Goal: Task Accomplishment & Management: Complete application form

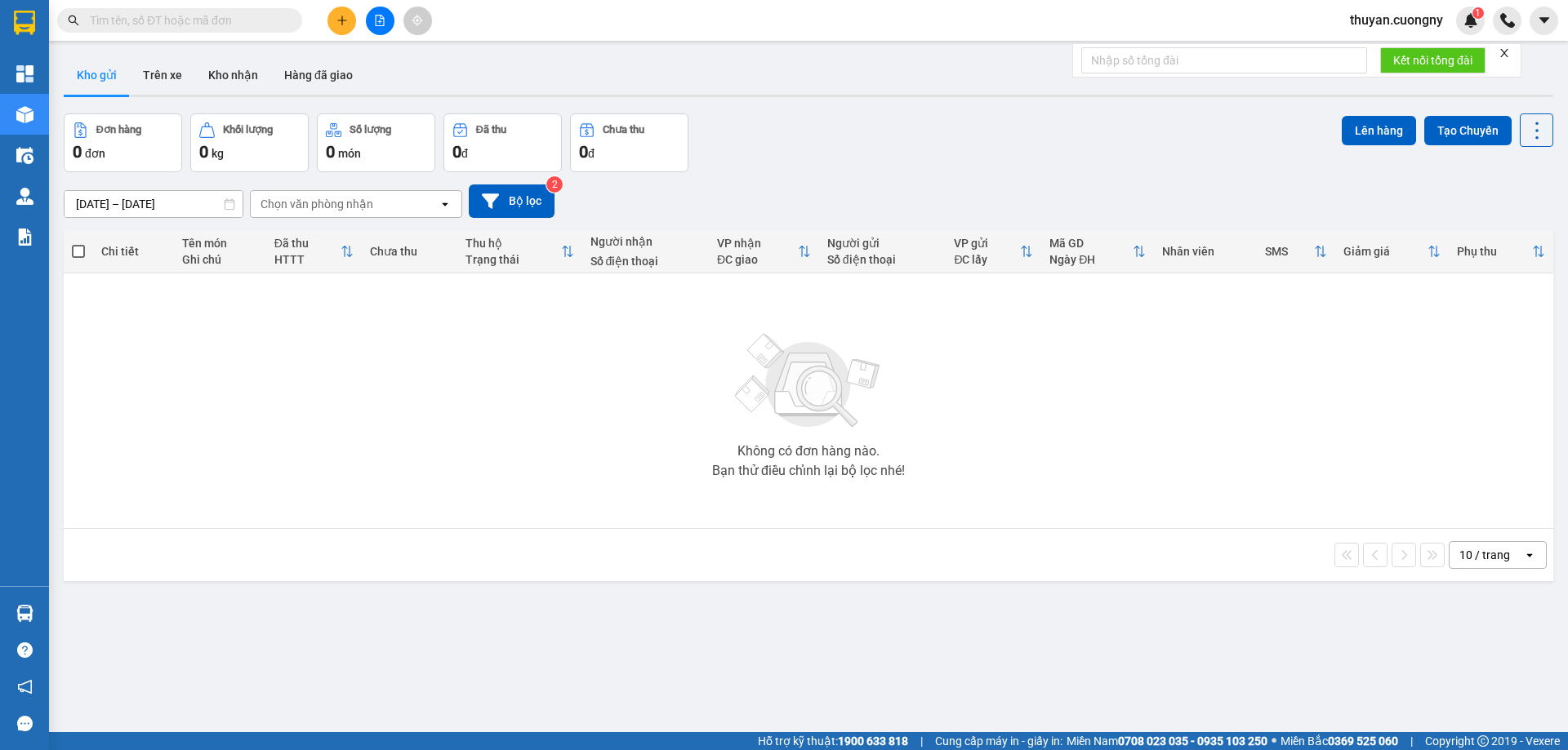
click at [332, 24] on button at bounding box center [341, 21] width 28 height 28
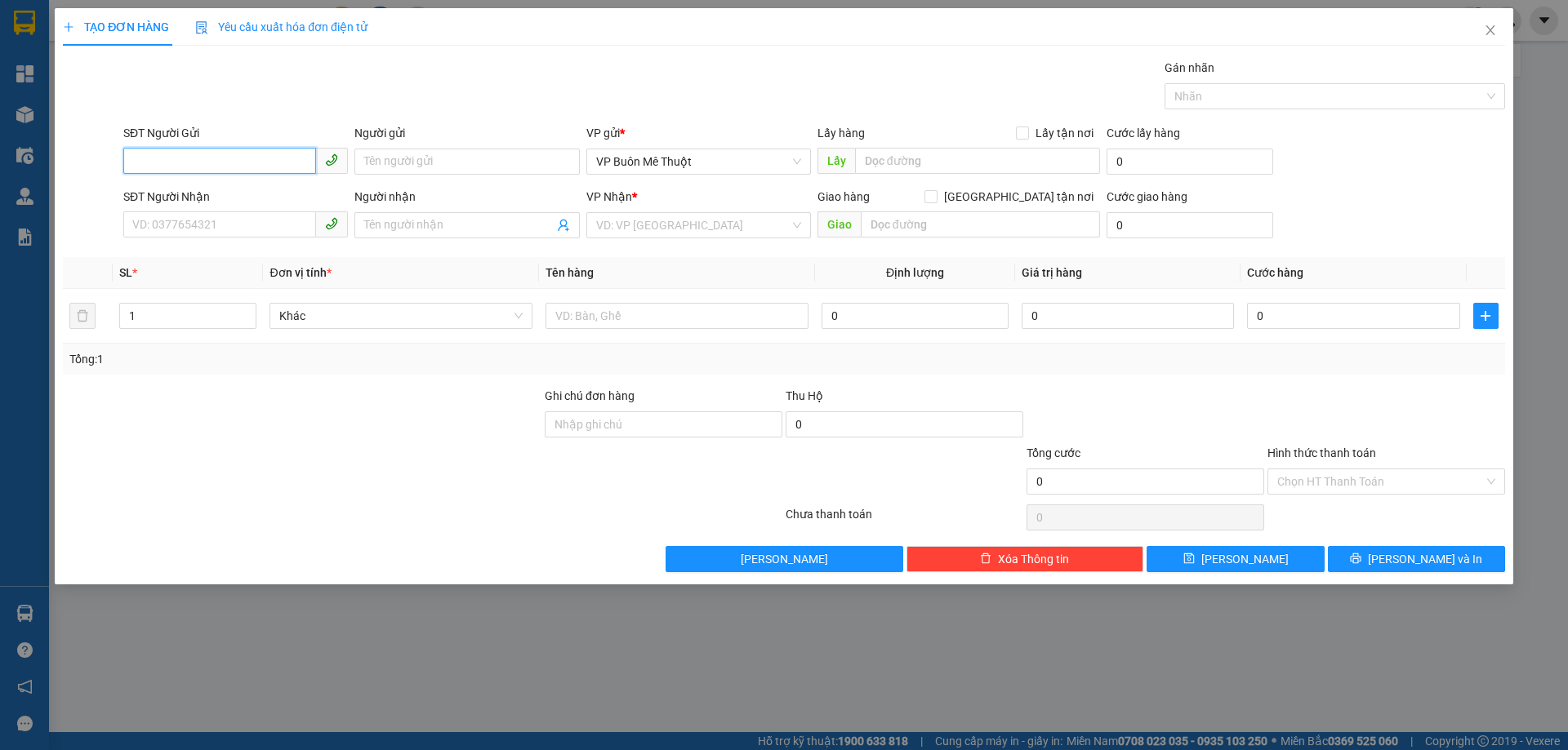
click at [209, 155] on input "SĐT Người Gửi" at bounding box center [219, 161] width 193 height 27
type input "0843218218"
click at [221, 186] on div "0843218218 - Nha Khoa Valis" at bounding box center [235, 193] width 205 height 18
type input "Nha Khoa Valis"
type input "0814044444"
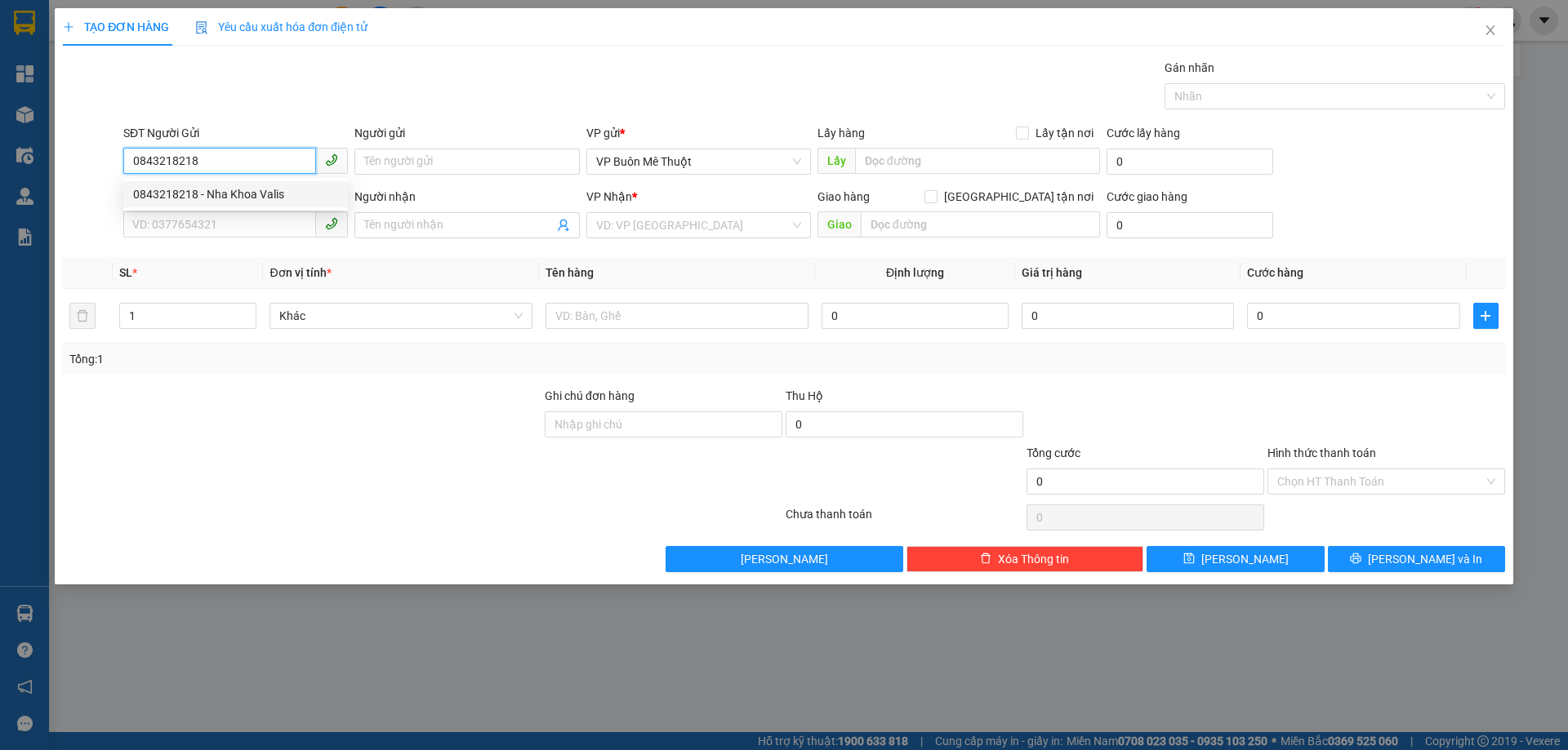
type input "[PERSON_NAME]"
type input "0843218218"
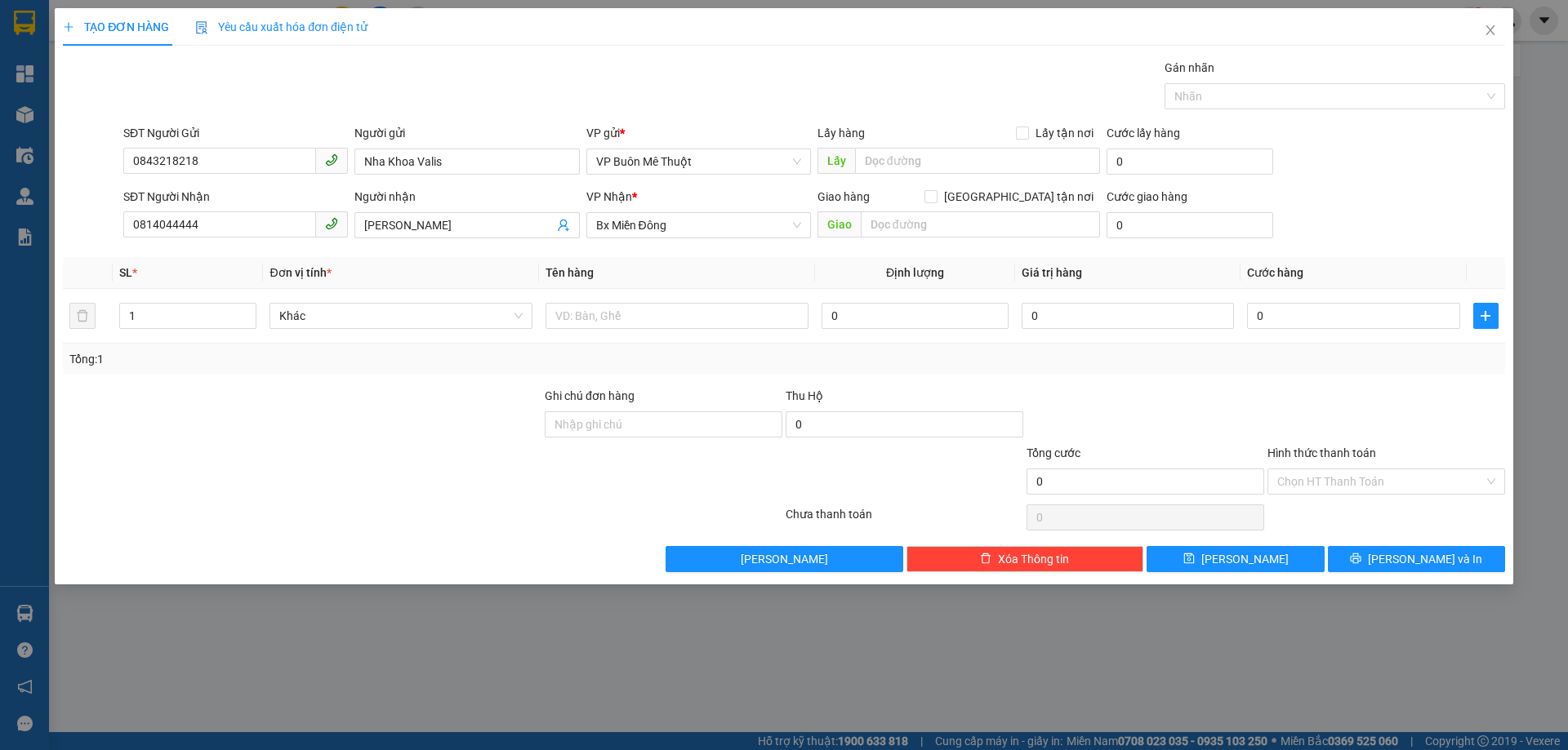
click at [360, 73] on div "Gán nhãn Nhãn" at bounding box center [815, 87] width 1389 height 57
click at [1344, 307] on input "0" at bounding box center [1354, 317] width 212 height 27
type input "3"
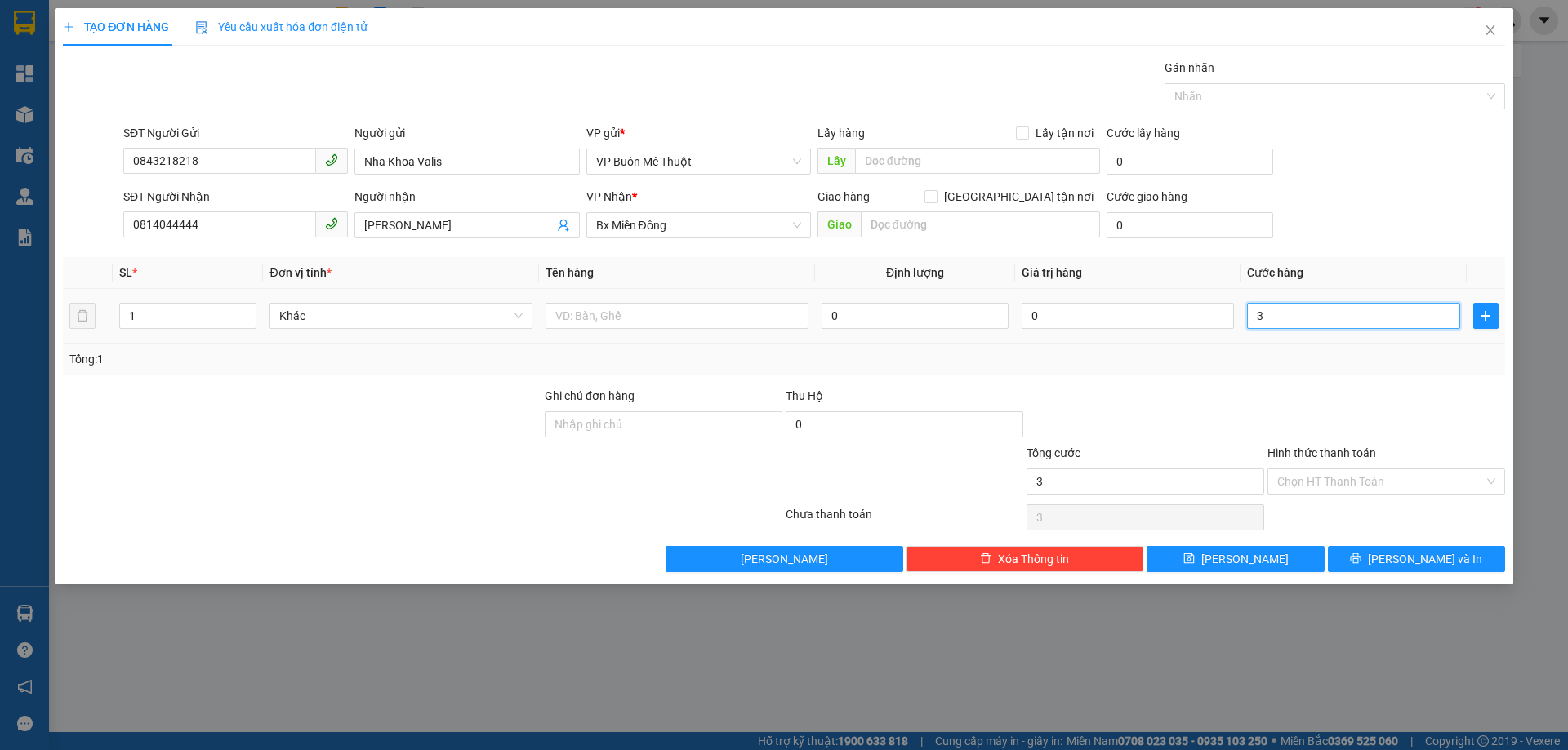
type input "30"
type input "300"
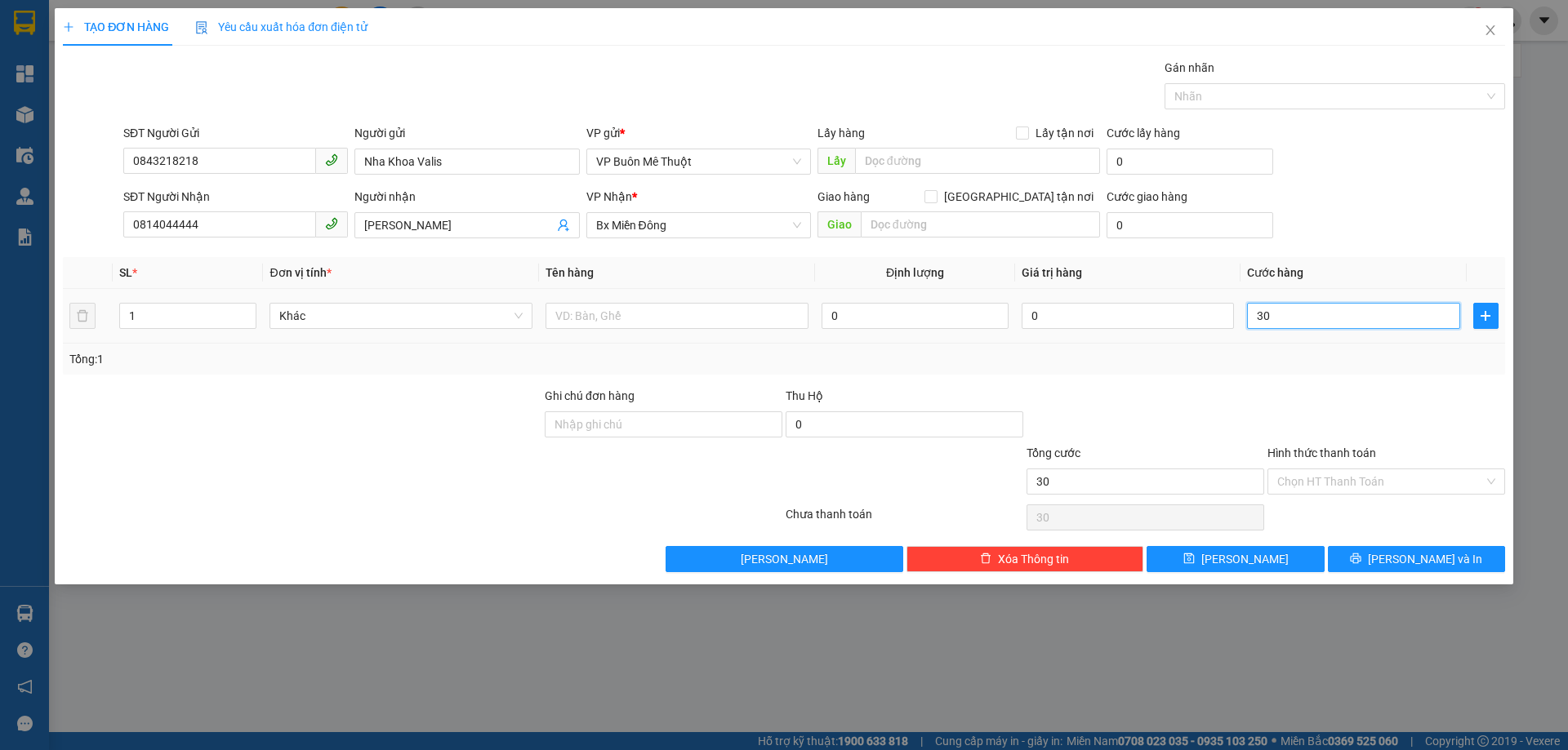
type input "300"
type input "3.000"
type input "30.000"
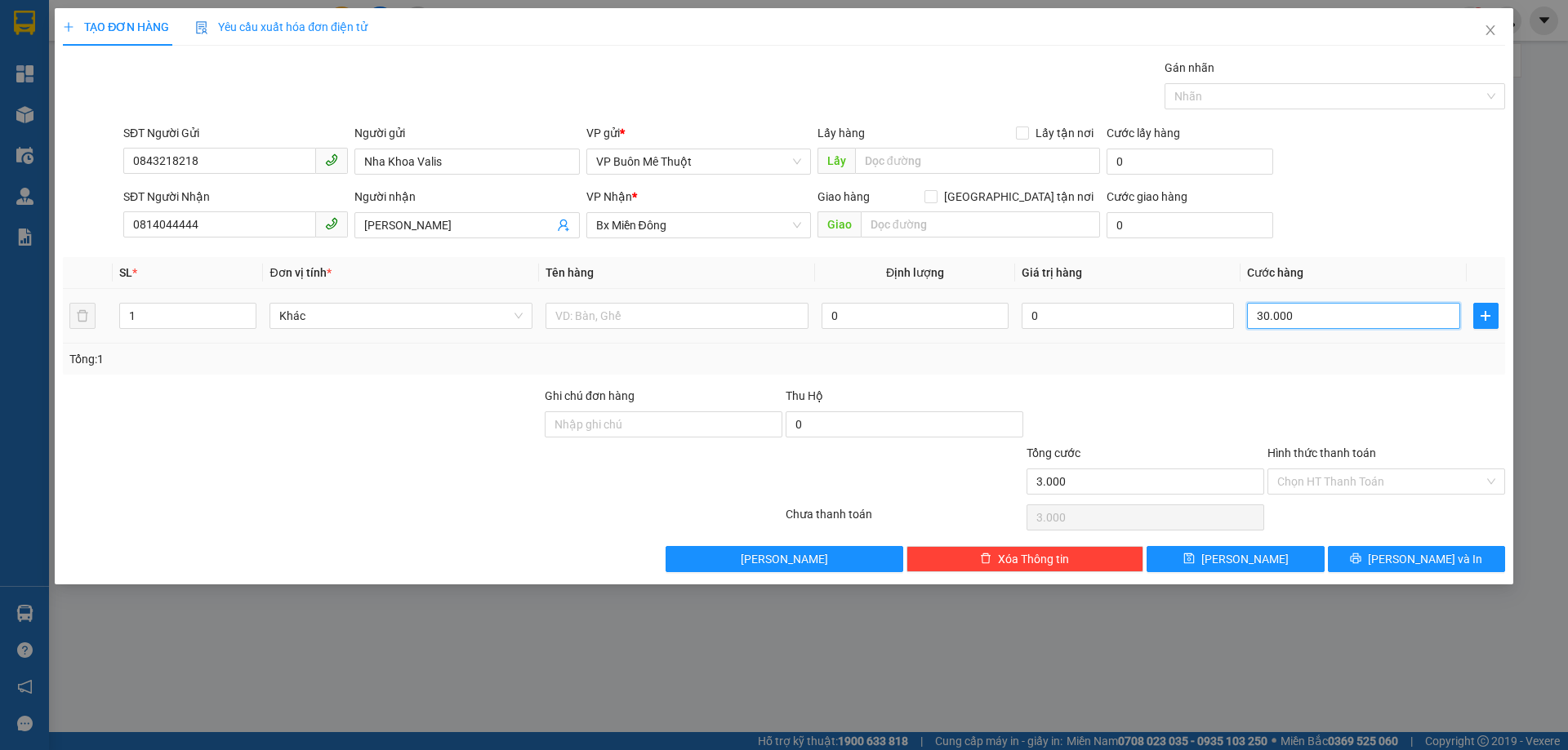
type input "30.000"
type input "300.000"
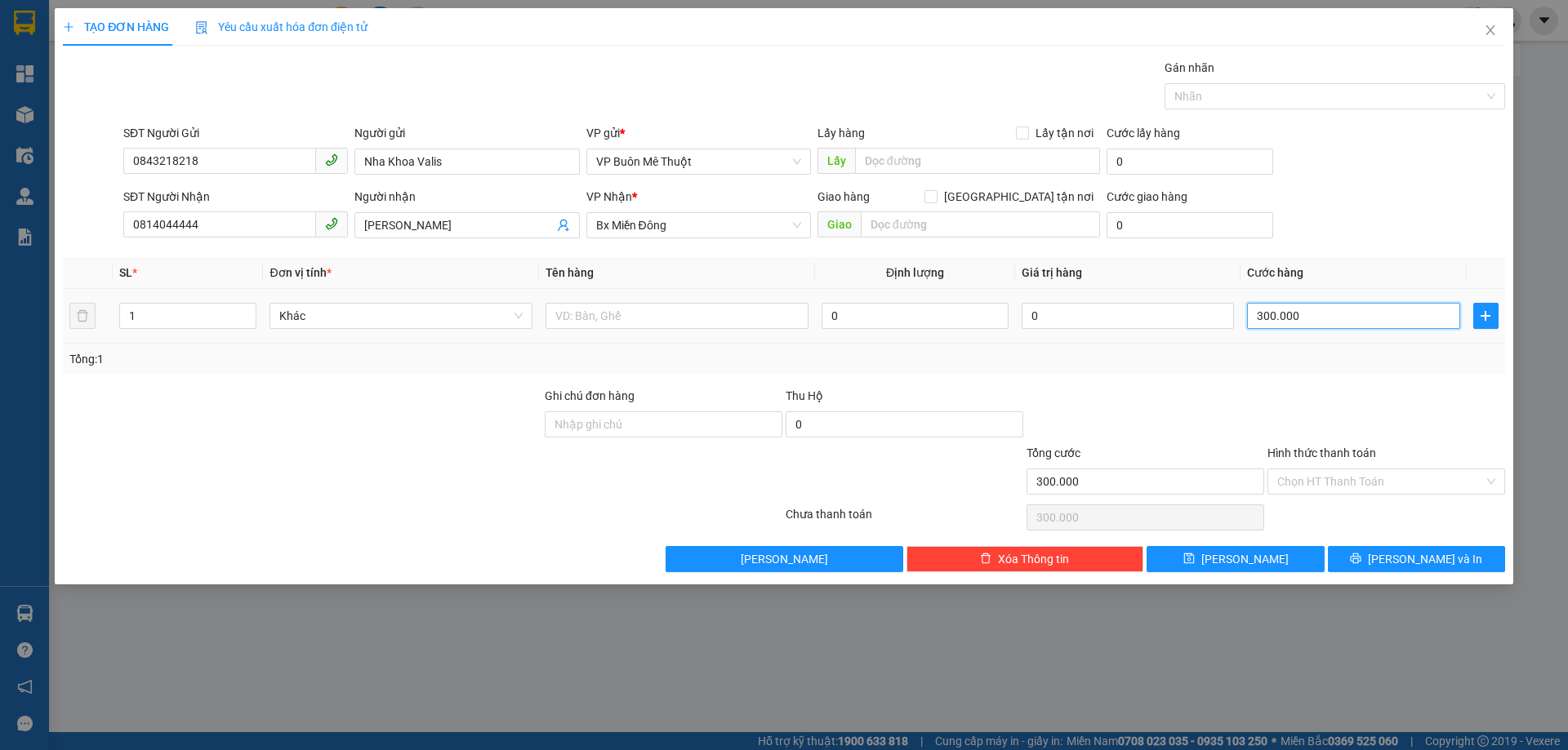
type input "30.000"
click at [1379, 193] on div "SĐT Người Nhận 0814044444 Người nhận C Hương VP Nhận * Bx Miền Đông Giao hàng …" at bounding box center [815, 216] width 1389 height 57
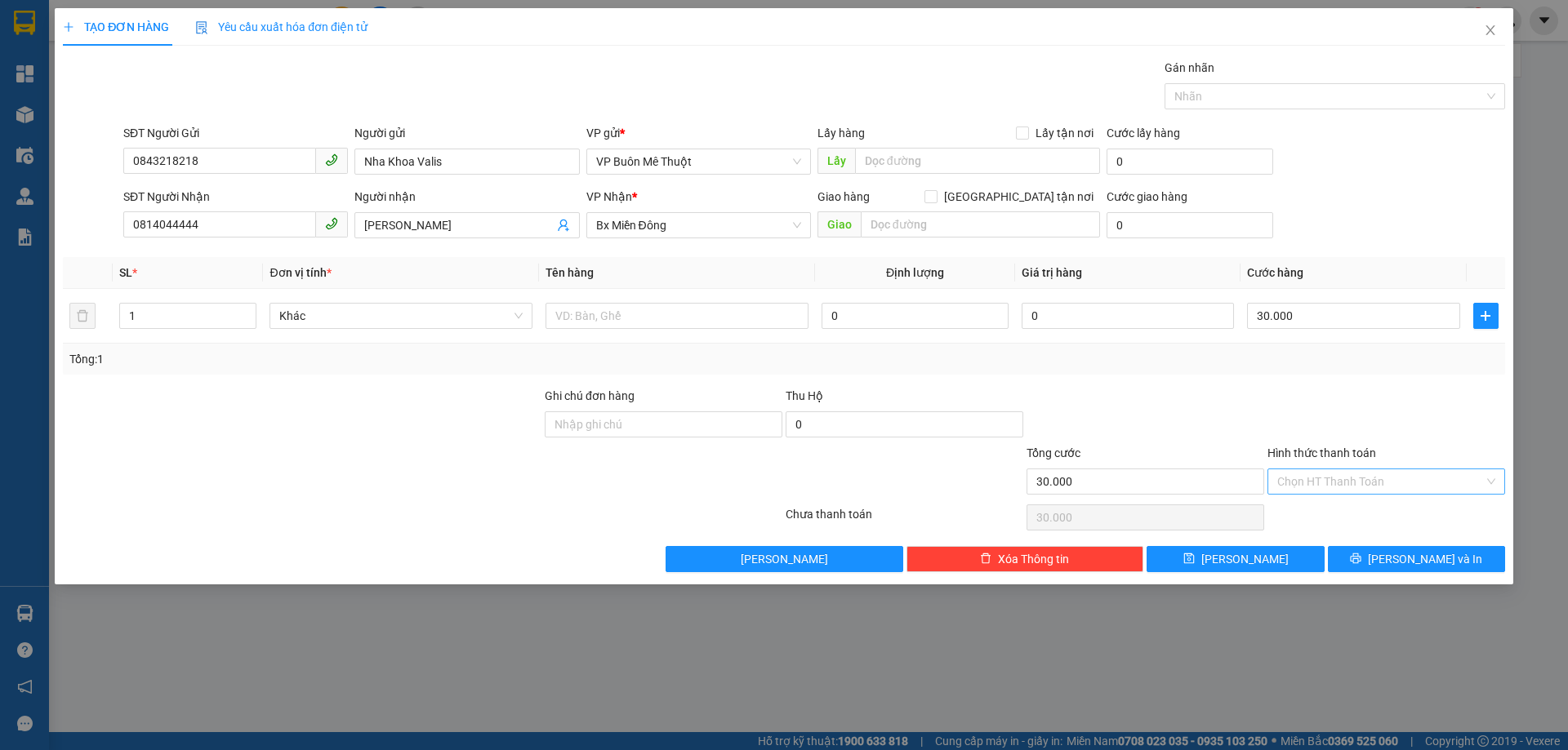
click at [1365, 485] on input "Hình thức thanh toán" at bounding box center [1381, 482] width 207 height 25
click at [1328, 513] on div "Tại văn phòng" at bounding box center [1387, 514] width 218 height 18
type input "0"
click at [1418, 365] on div "Tổng: 1" at bounding box center [784, 358] width 1430 height 18
click at [1422, 566] on span "[PERSON_NAME] và In" at bounding box center [1426, 558] width 115 height 18
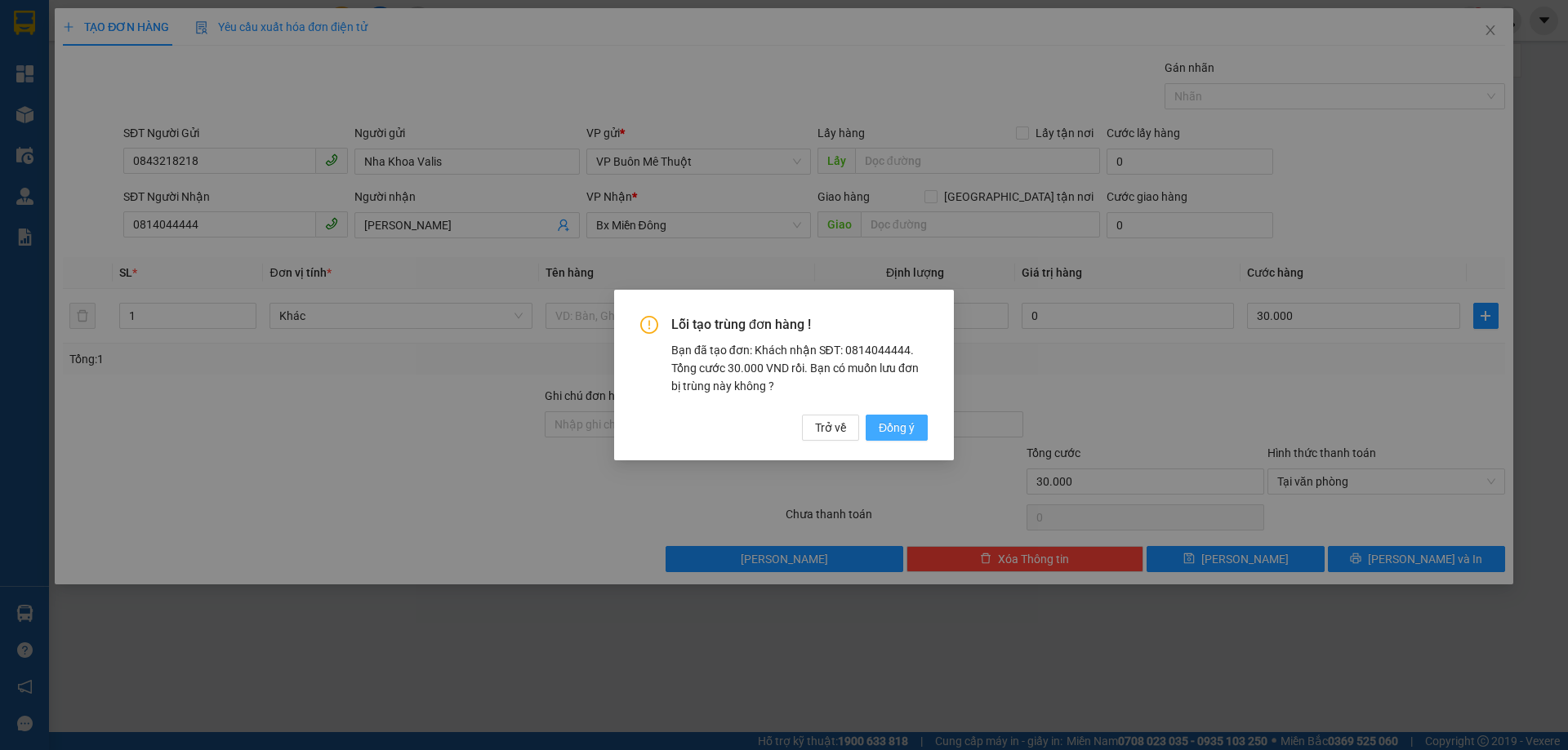
click at [897, 426] on span "Đồng ý" at bounding box center [897, 428] width 36 height 18
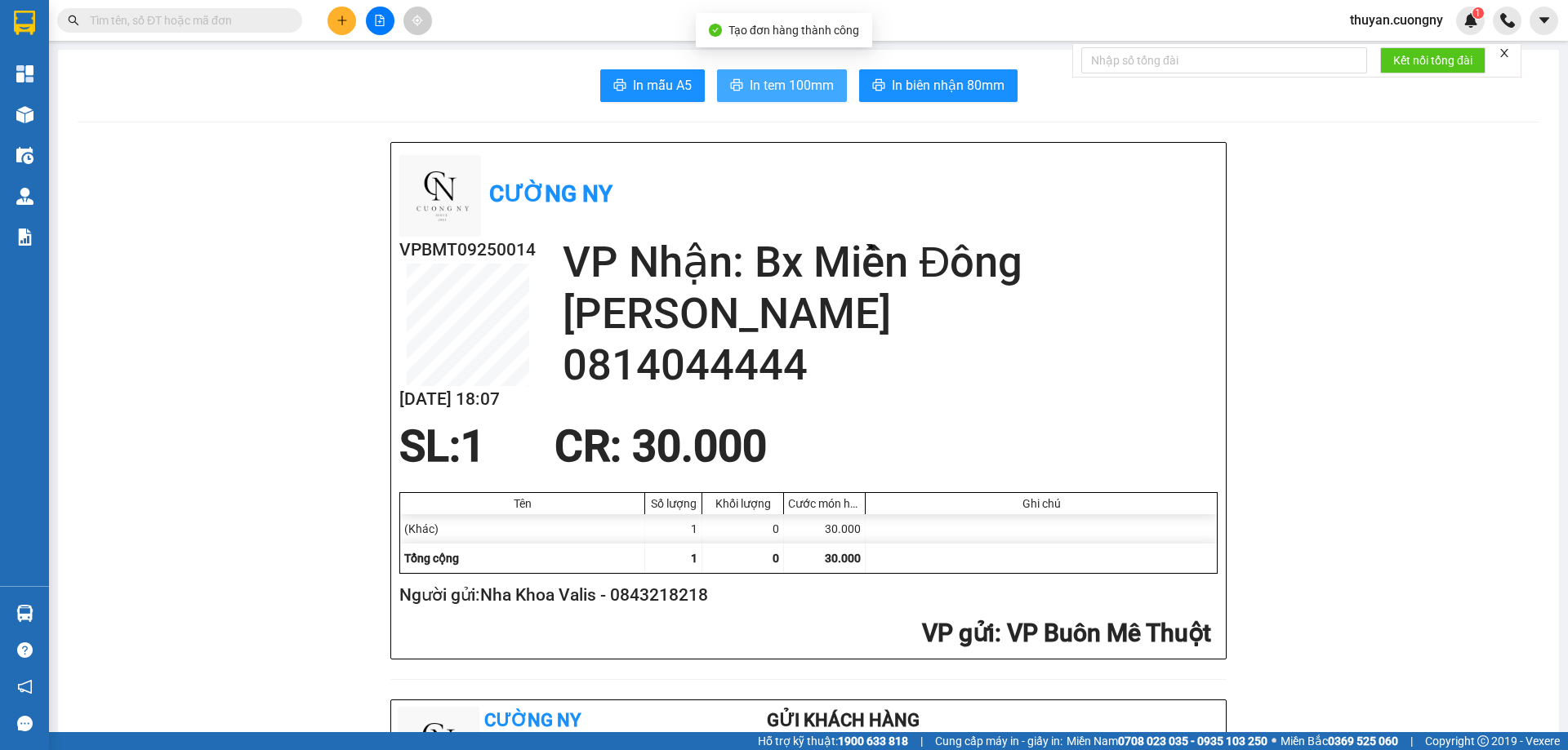
click at [750, 90] on span "In tem 100mm" at bounding box center [792, 85] width 84 height 21
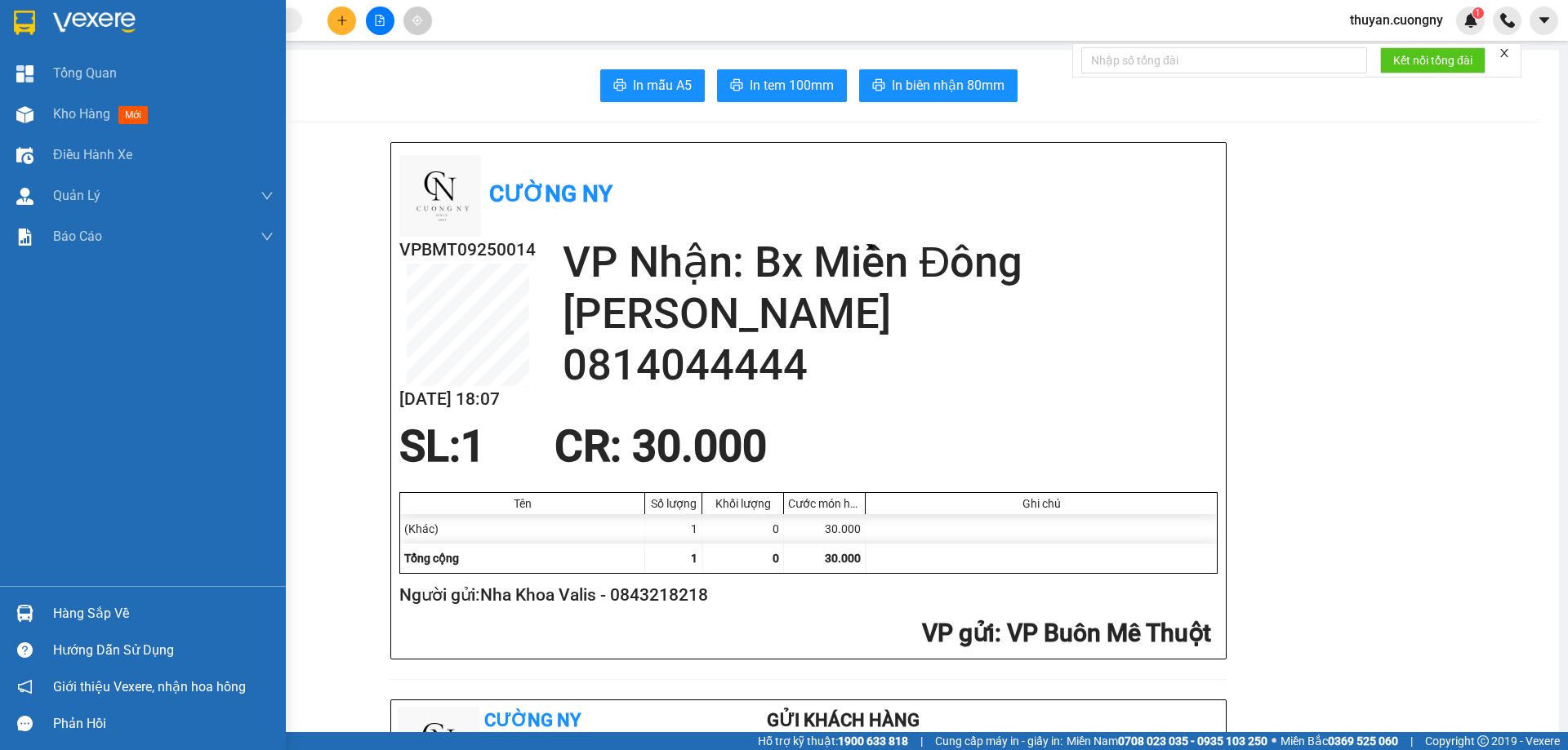
click at [115, 14] on img at bounding box center [94, 23] width 83 height 25
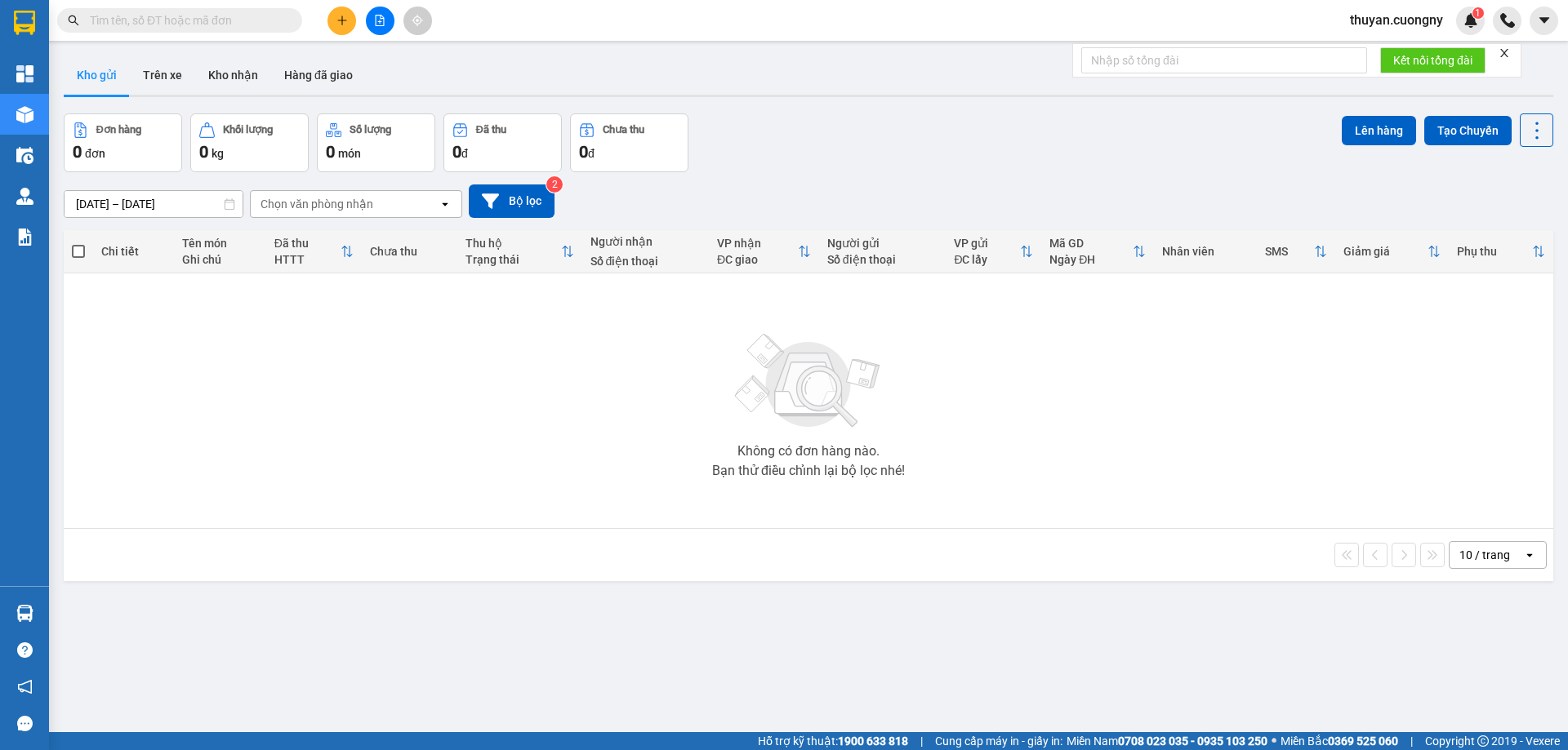
click at [843, 71] on div "Kho gửi Trên xe Kho nhận Hàng đã giao" at bounding box center [808, 78] width 1490 height 44
click at [180, 20] on input "text" at bounding box center [186, 20] width 193 height 18
paste input "0399965264"
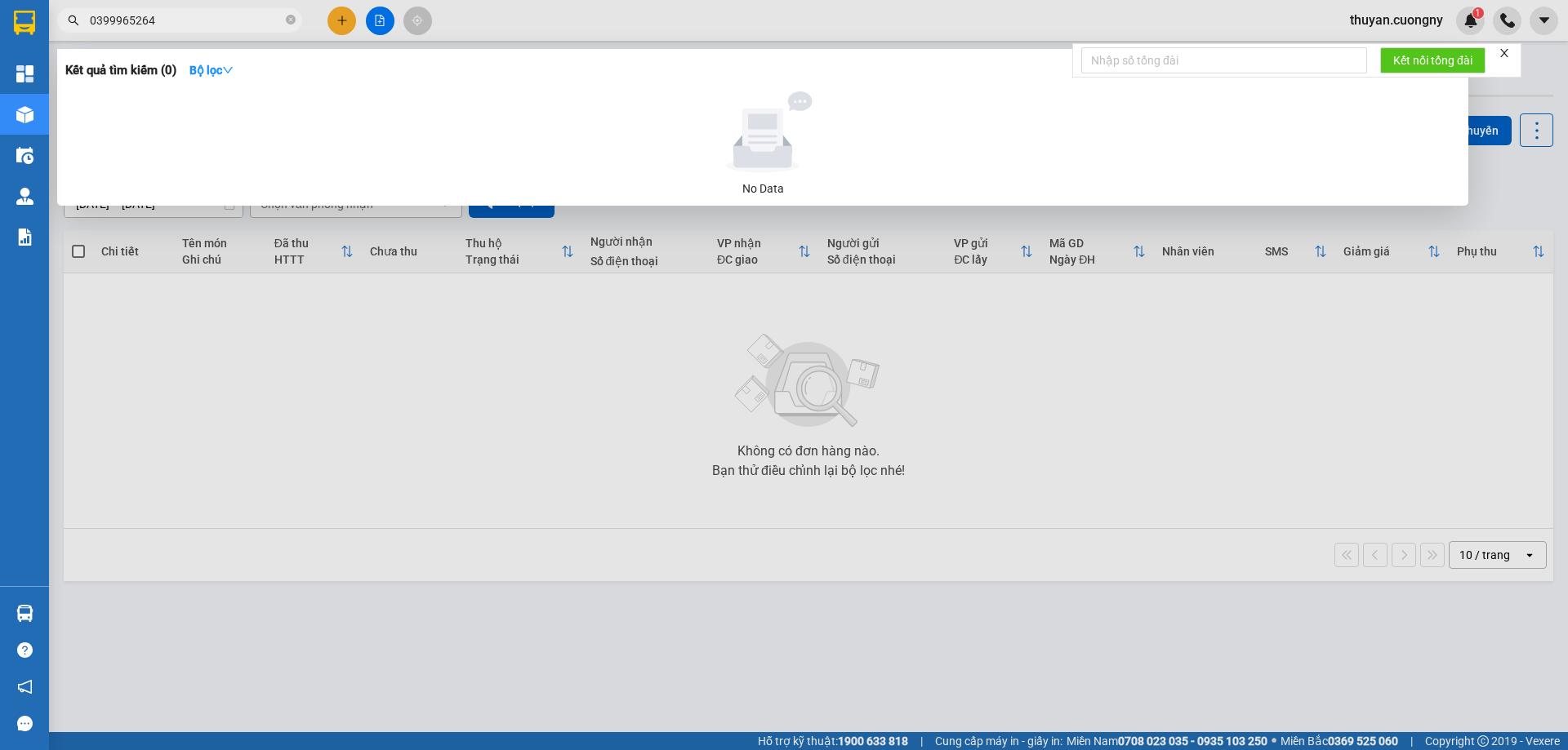
click at [177, 20] on input "0399965264" at bounding box center [186, 20] width 193 height 18
type input "0399965264"
click at [564, 16] on div at bounding box center [784, 375] width 1568 height 750
click at [291, 17] on icon "close-circle" at bounding box center [290, 20] width 9 height 9
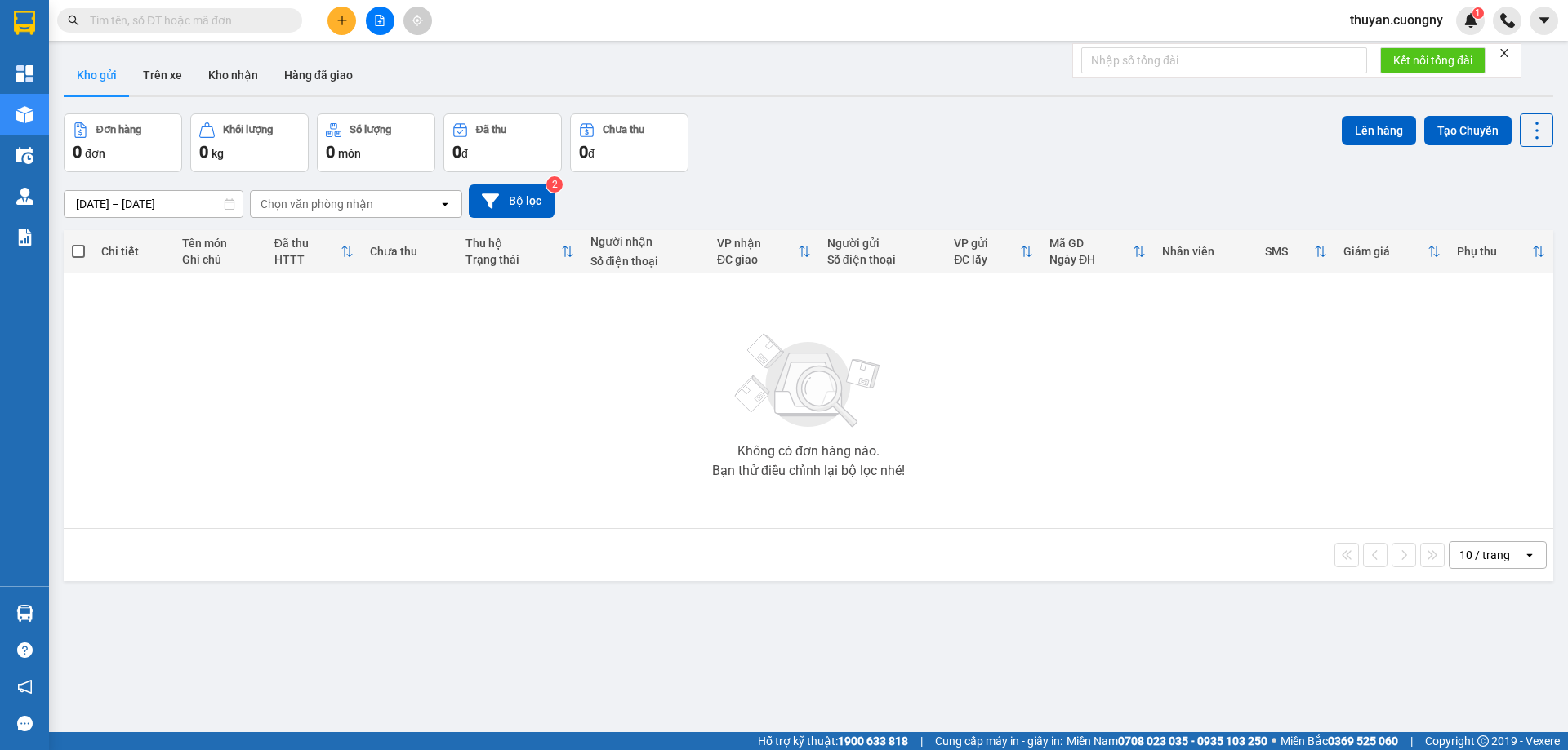
click at [213, 18] on input "text" at bounding box center [186, 20] width 193 height 18
click at [274, 20] on input "text" at bounding box center [186, 20] width 193 height 18
paste input "0941793864"
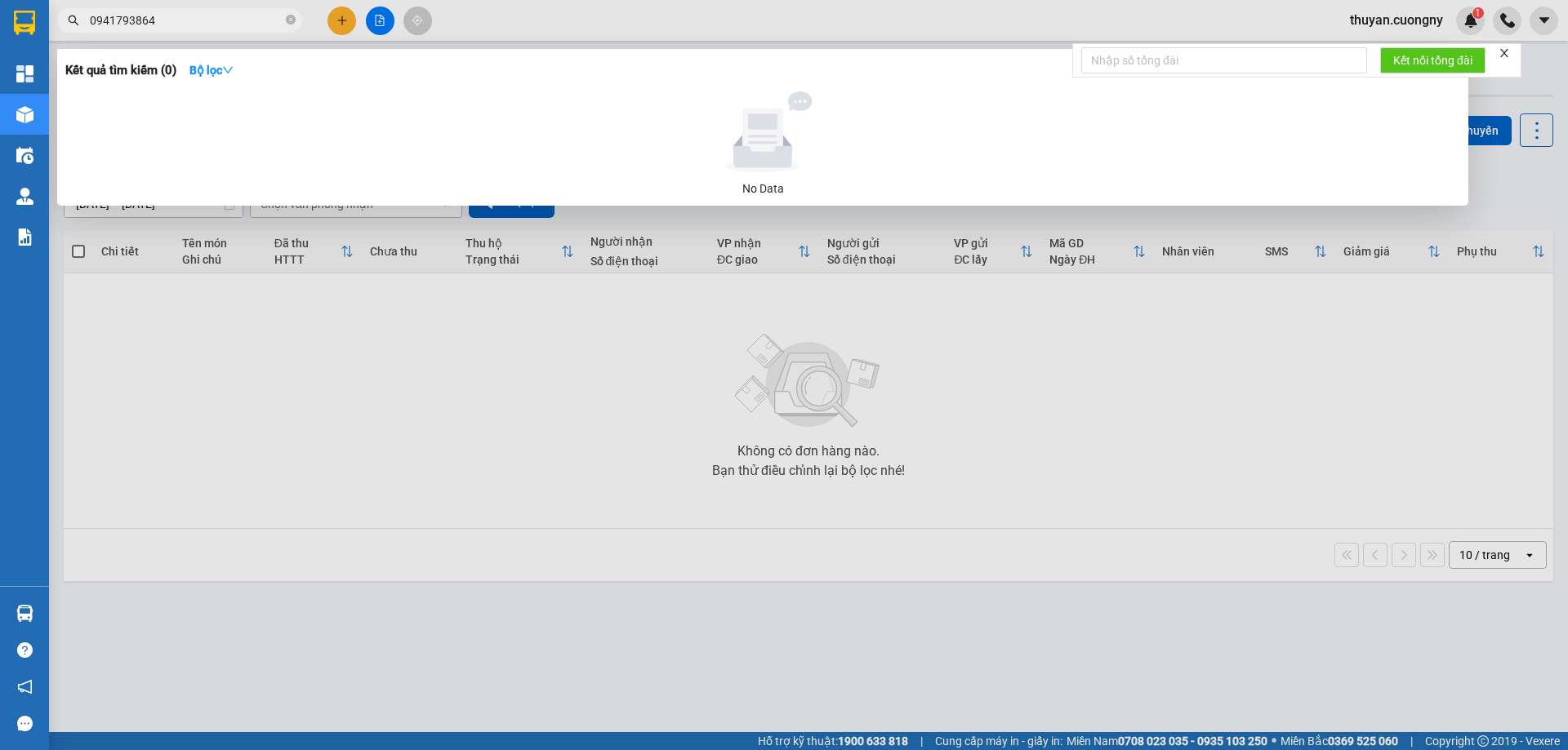
click at [237, 21] on input "0941793864" at bounding box center [186, 20] width 193 height 18
type input "0941793864"
click at [289, 17] on icon "close-circle" at bounding box center [290, 20] width 9 height 9
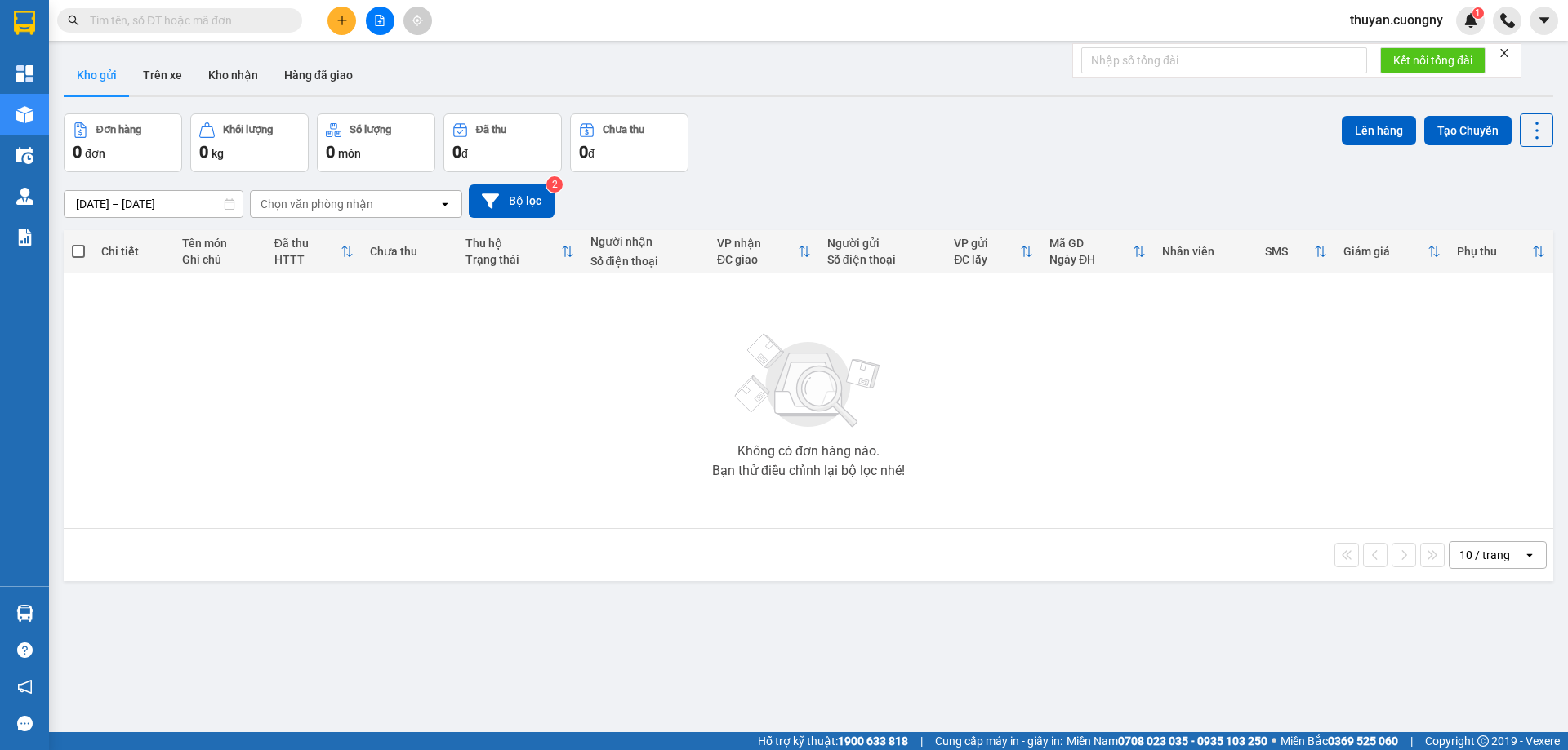
click at [882, 21] on div "Kết quả tìm kiếm ( 0 ) Bộ lọc No Data thuyan.cuongny 1" at bounding box center [784, 20] width 1568 height 41
click at [344, 19] on icon "plus" at bounding box center [342, 21] width 11 height 11
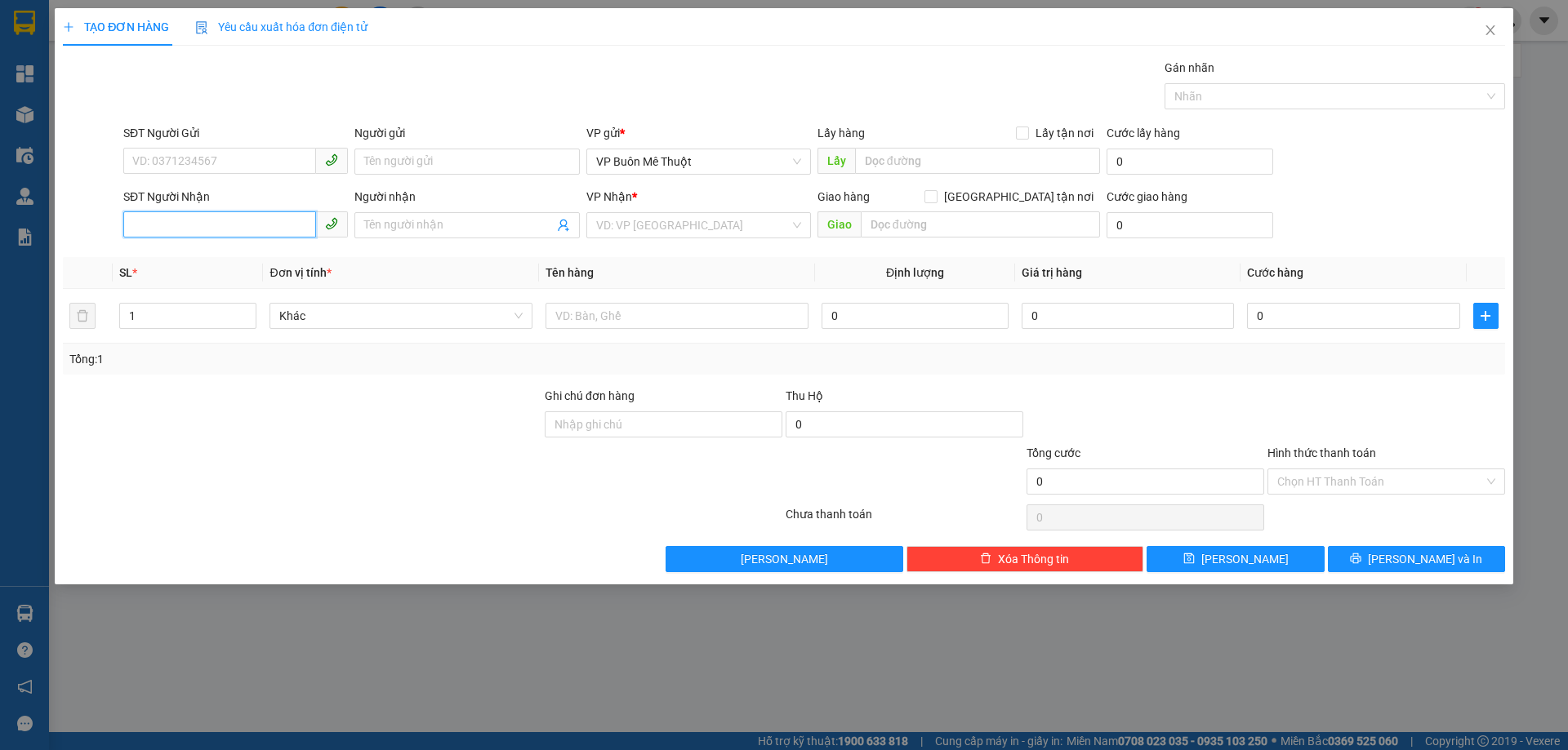
click at [209, 223] on input "SĐT Người Nhận" at bounding box center [219, 225] width 193 height 27
type input "0865231200"
click at [192, 150] on input "SĐT Người Gửi" at bounding box center [219, 161] width 193 height 27
type input "0919789625"
click at [651, 219] on input "search" at bounding box center [693, 226] width 194 height 25
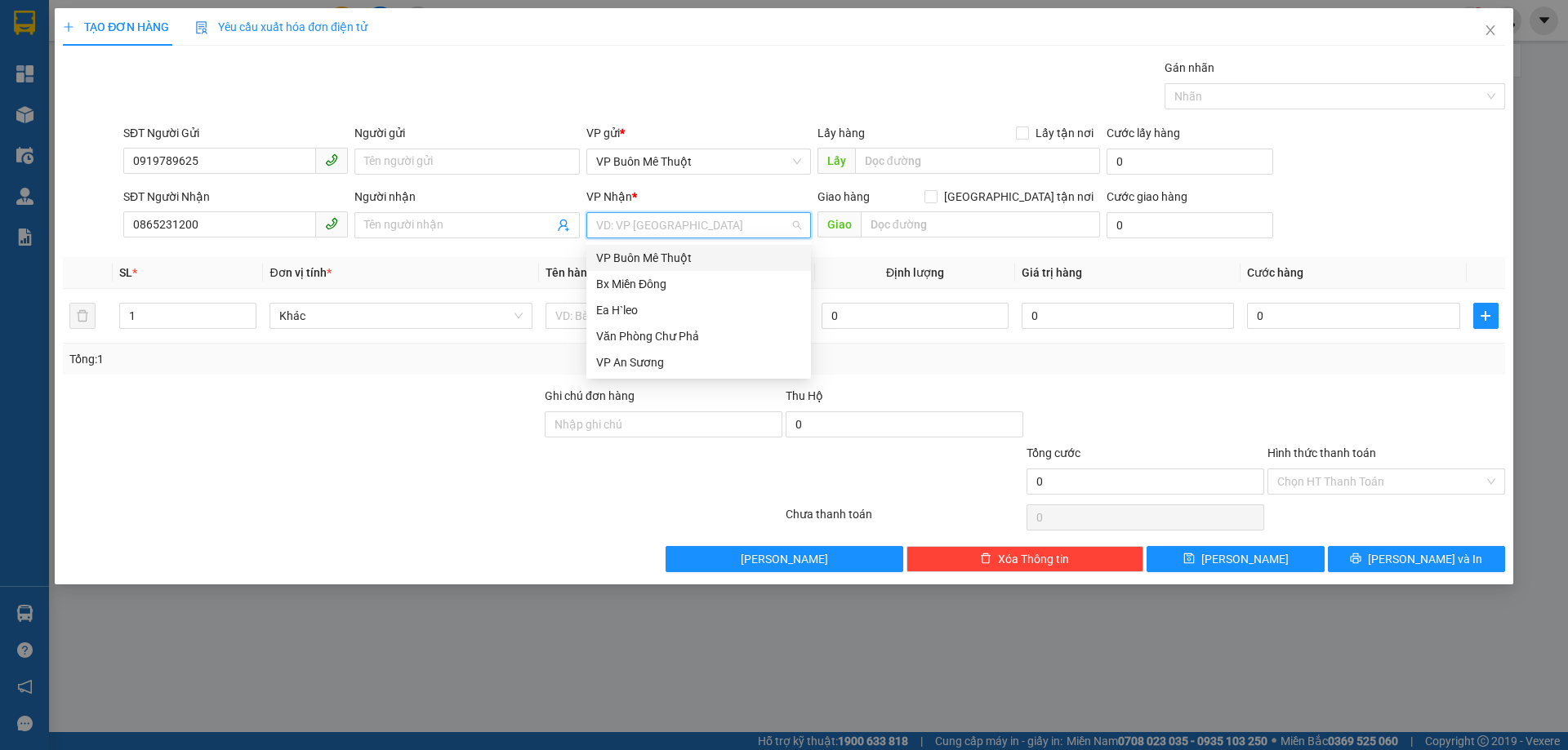
type input "d"
type input "đ"
click at [897, 220] on input "text" at bounding box center [981, 225] width 239 height 27
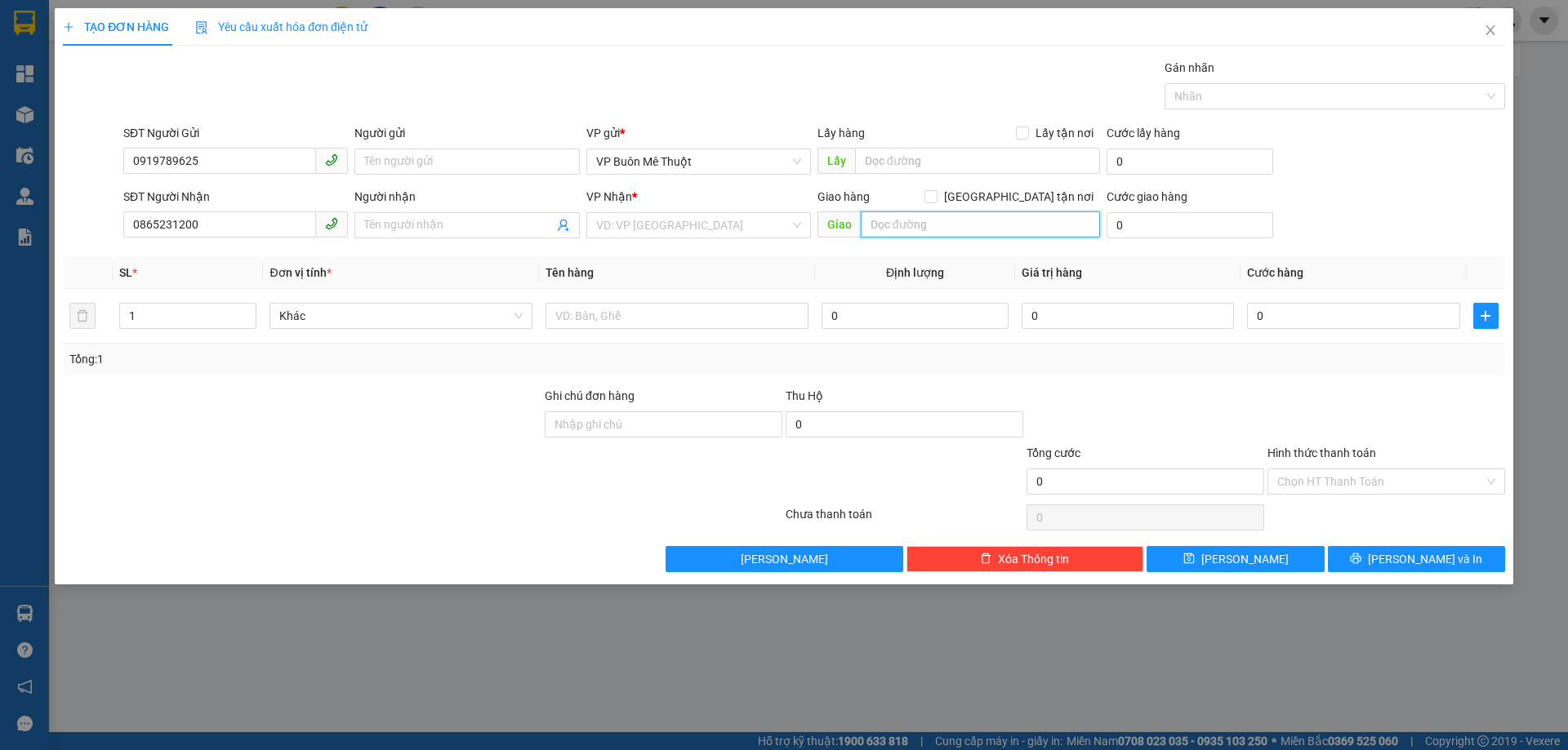
type input "d"
type input "đường mũi tàu"
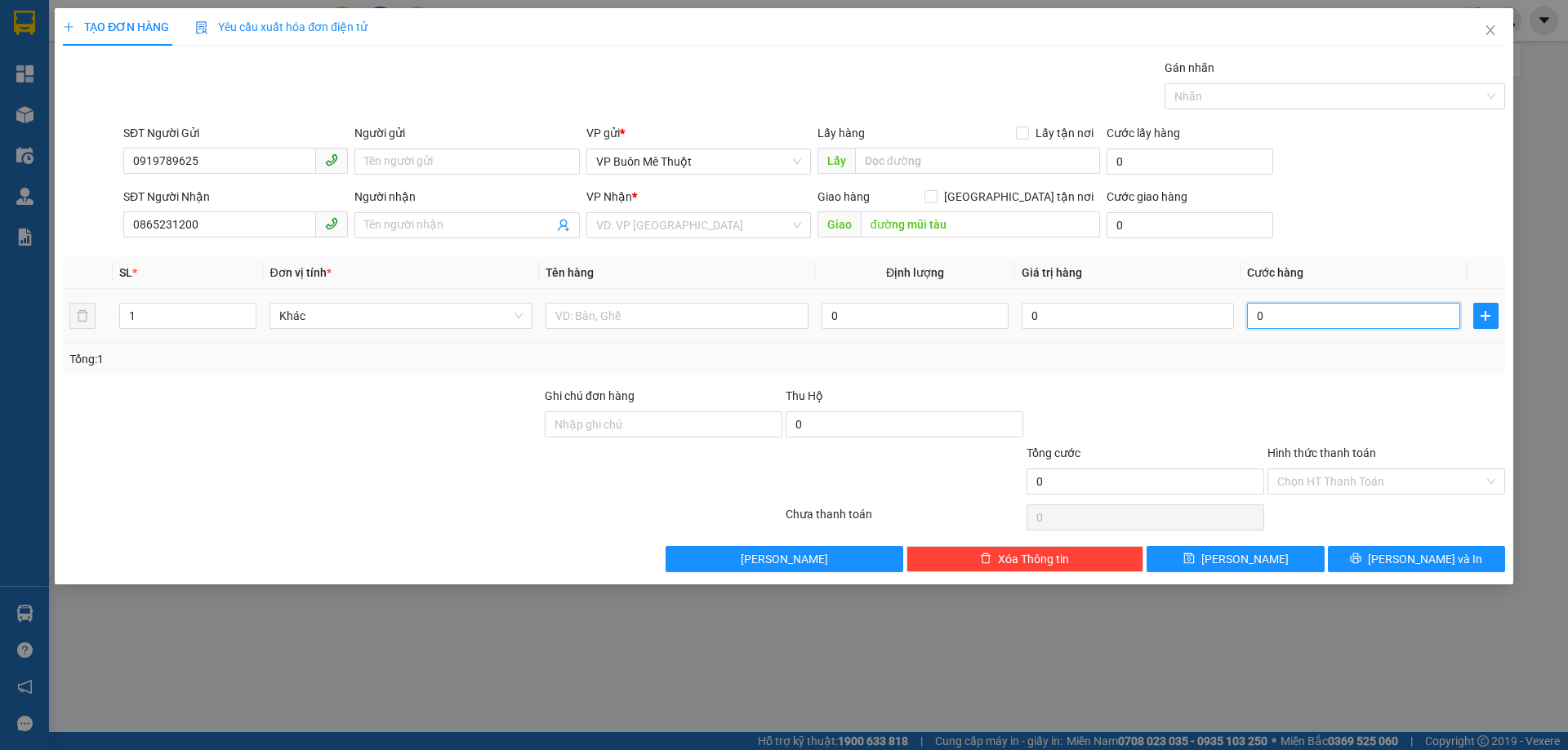
click at [1325, 316] on input "0" at bounding box center [1354, 317] width 212 height 27
click at [1321, 315] on input "0" at bounding box center [1354, 317] width 212 height 27
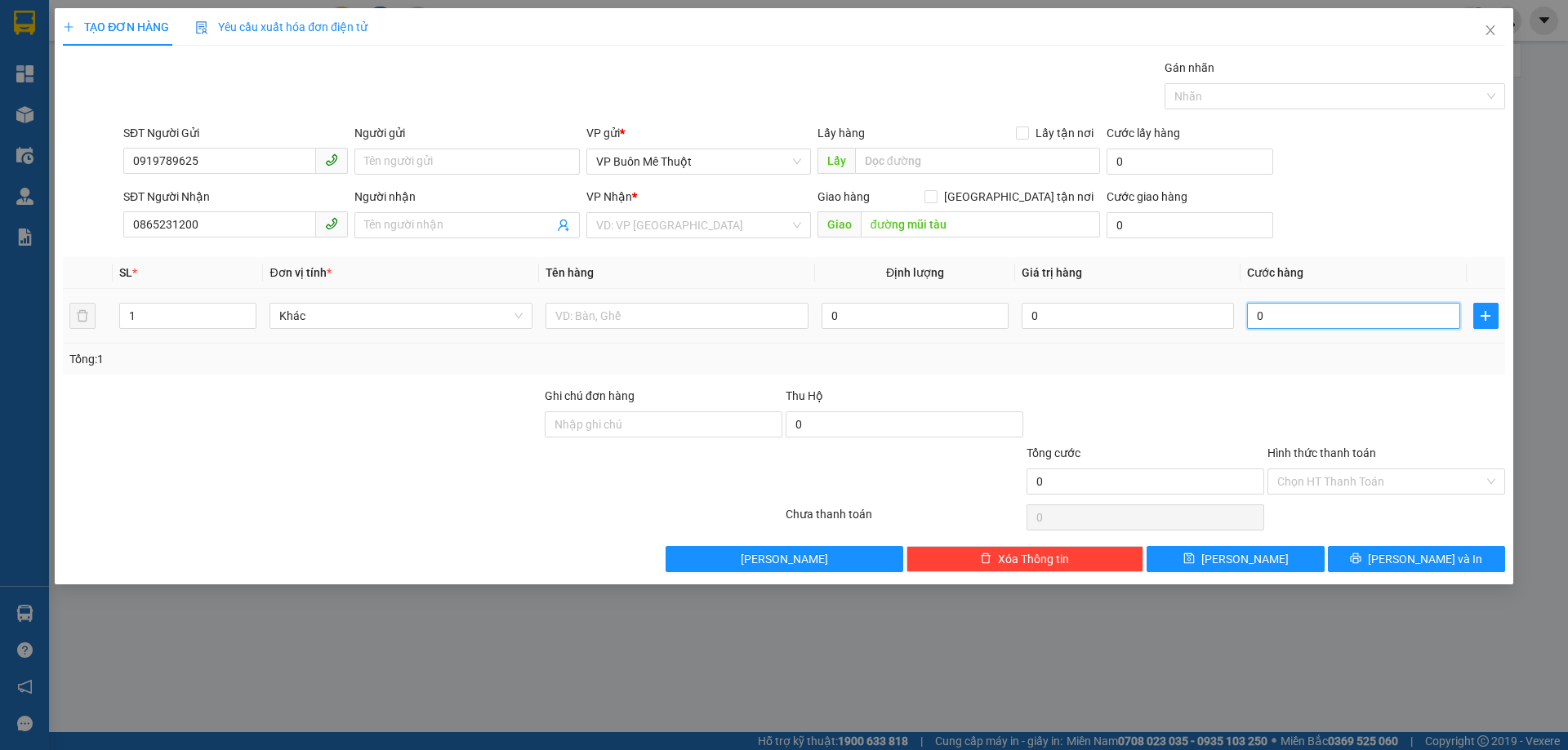
click at [1321, 315] on input "0" at bounding box center [1354, 317] width 212 height 27
click at [699, 215] on input "search" at bounding box center [693, 226] width 194 height 25
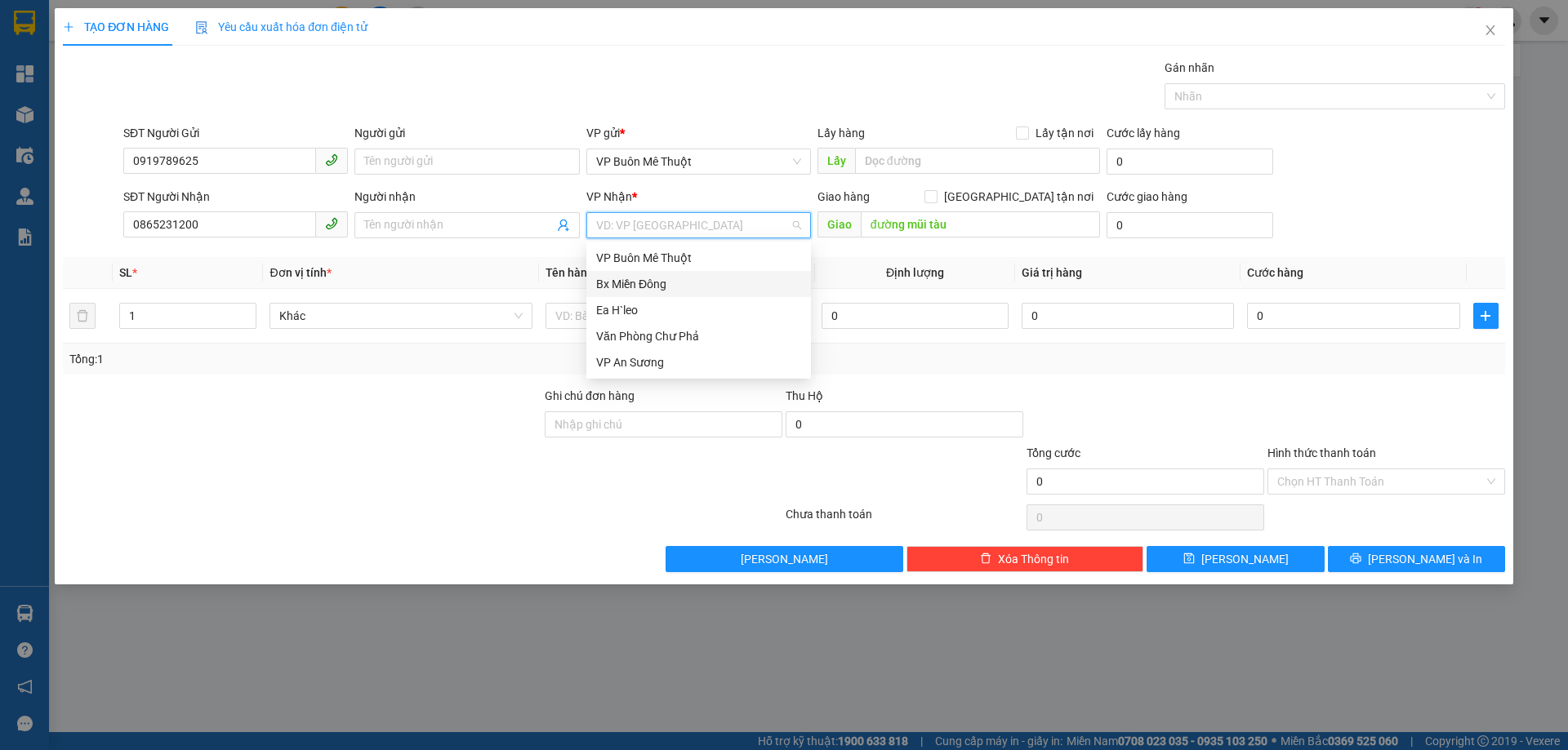
click at [673, 281] on div "Bx Miền Đông" at bounding box center [699, 284] width 205 height 18
click at [1361, 201] on div "SĐT Người Nhận 0865231200 Người nhận Tên người nhận VP Nhận * Bx Miền Đông Bx …" at bounding box center [815, 216] width 1389 height 57
click at [680, 237] on span "Bx Miền Đông" at bounding box center [699, 226] width 205 height 25
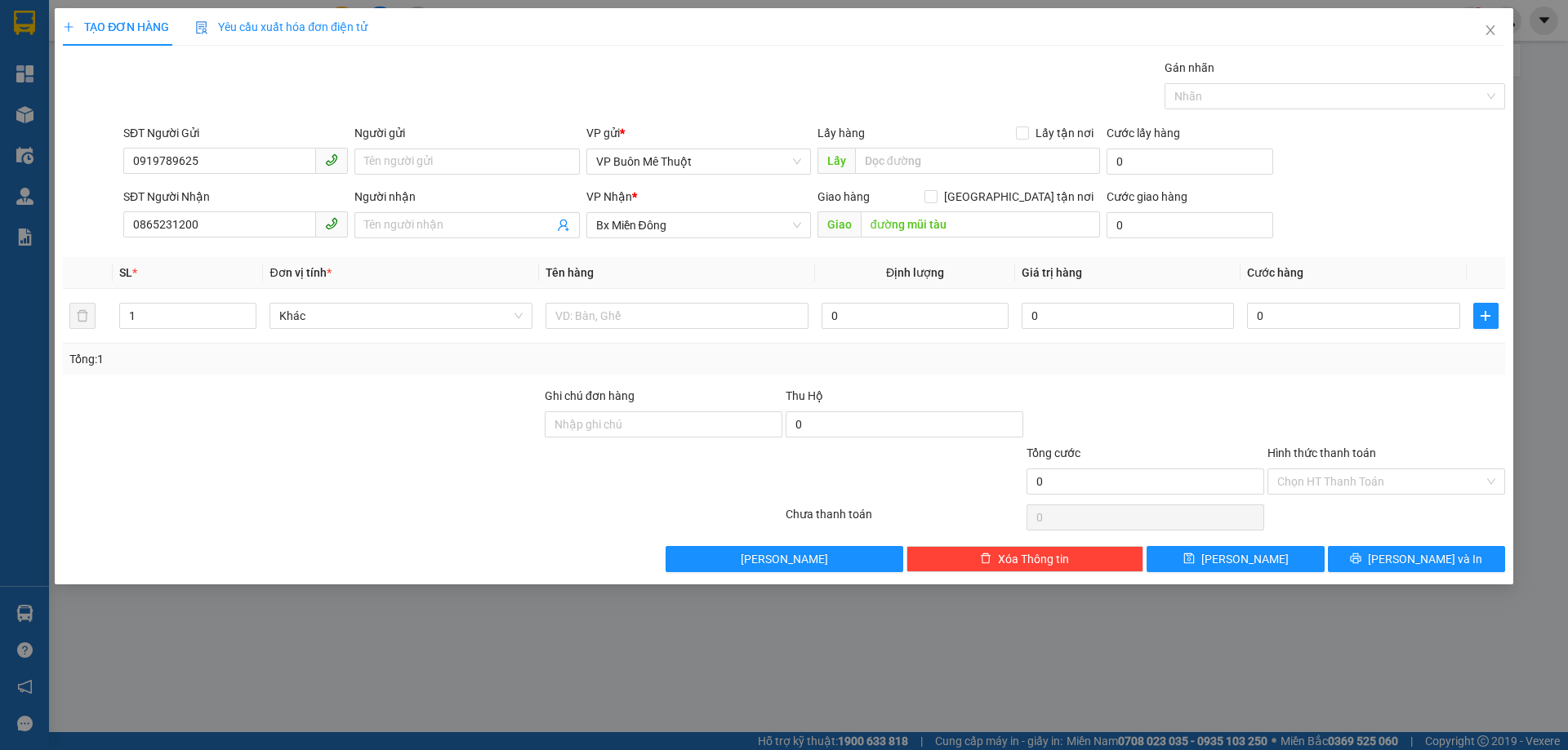
click at [1365, 211] on div "SĐT Người Nhận 0865231200 Người nhận Tên người nhận VP Nhận * Bx Miền Đông Gia…" at bounding box center [815, 216] width 1389 height 57
click at [1349, 313] on input "0" at bounding box center [1354, 317] width 212 height 27
type input "7"
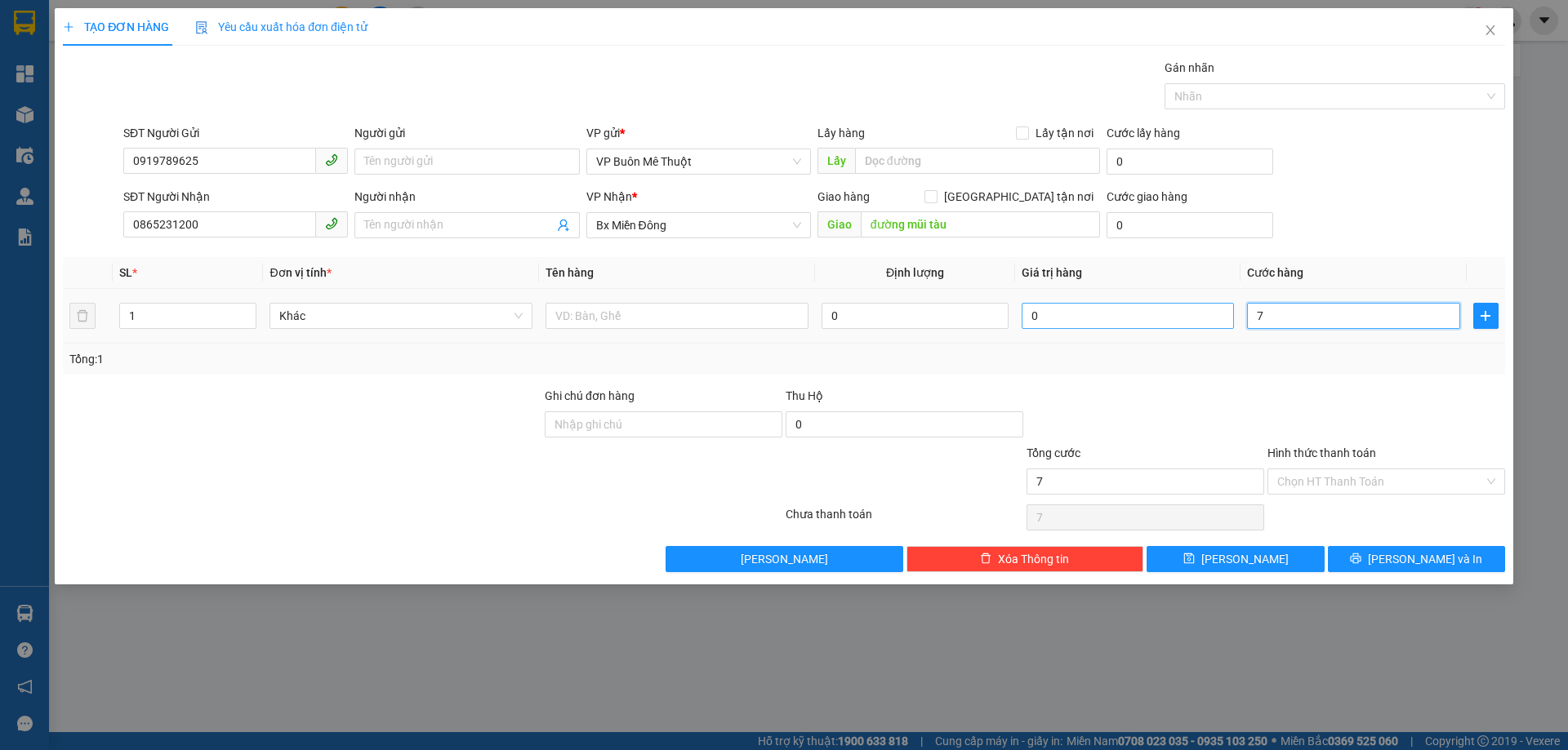
type input "70"
type input "700"
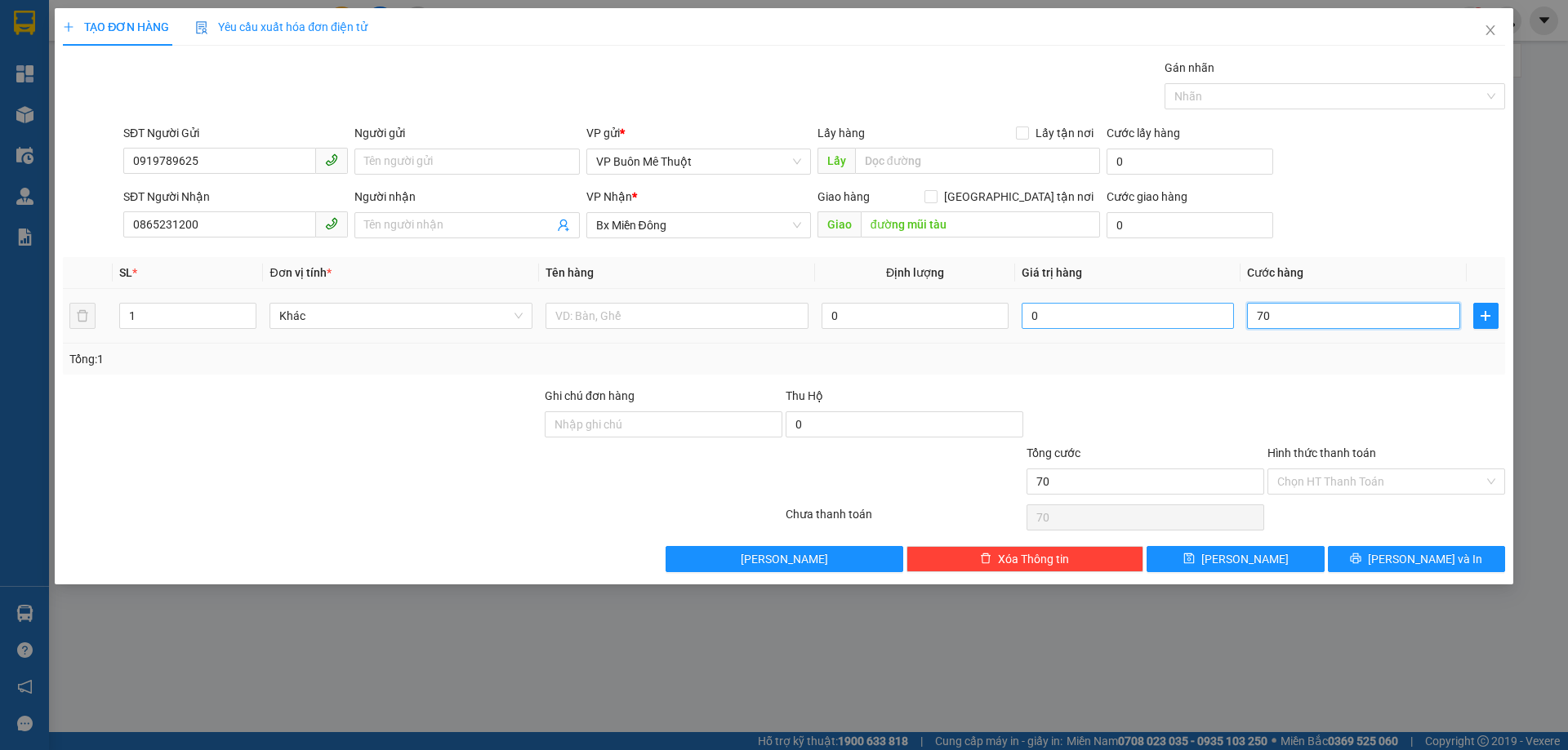
type input "700"
type input "7.000"
type input "70.000"
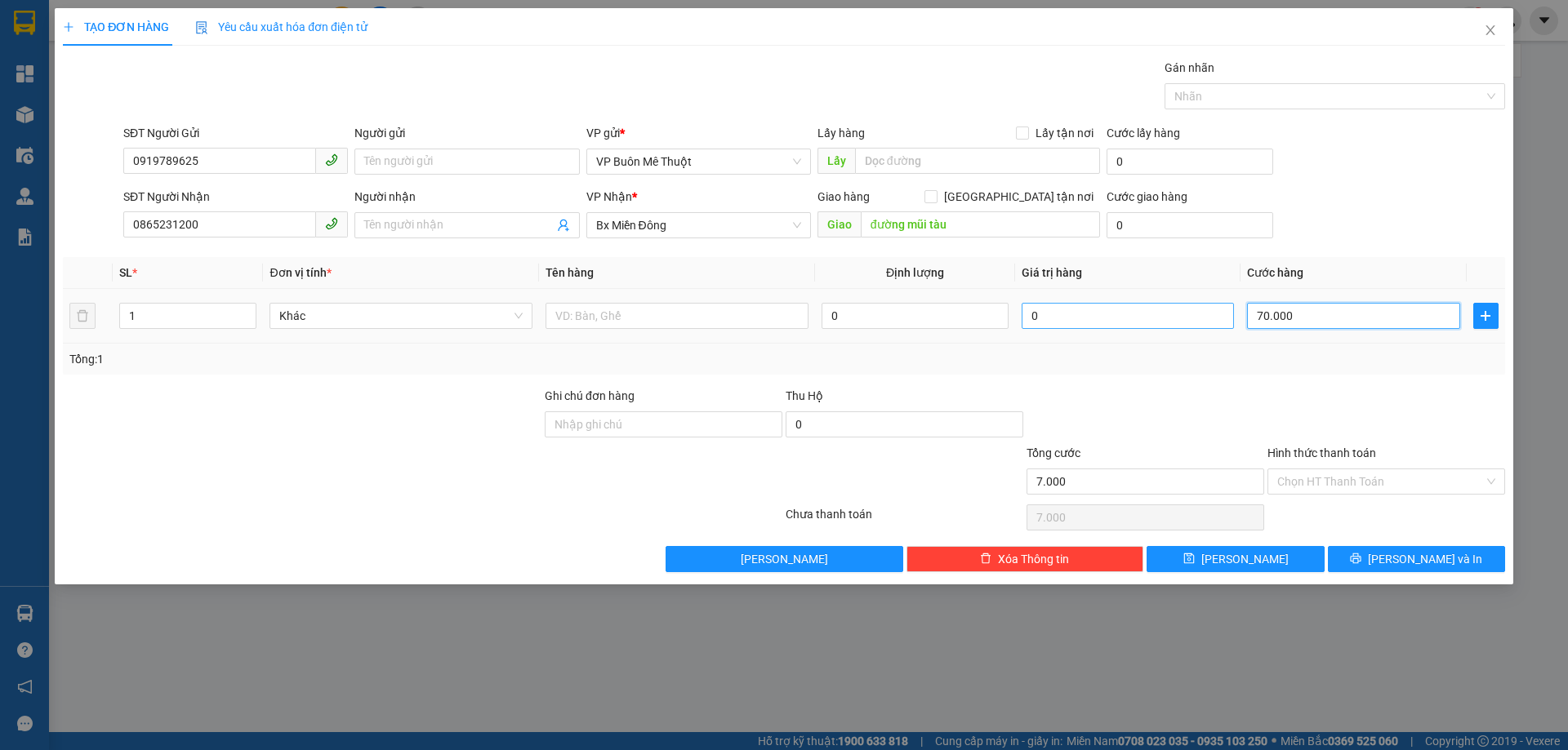
type input "70.000"
click at [1333, 480] on input "Hình thức thanh toán" at bounding box center [1381, 482] width 207 height 25
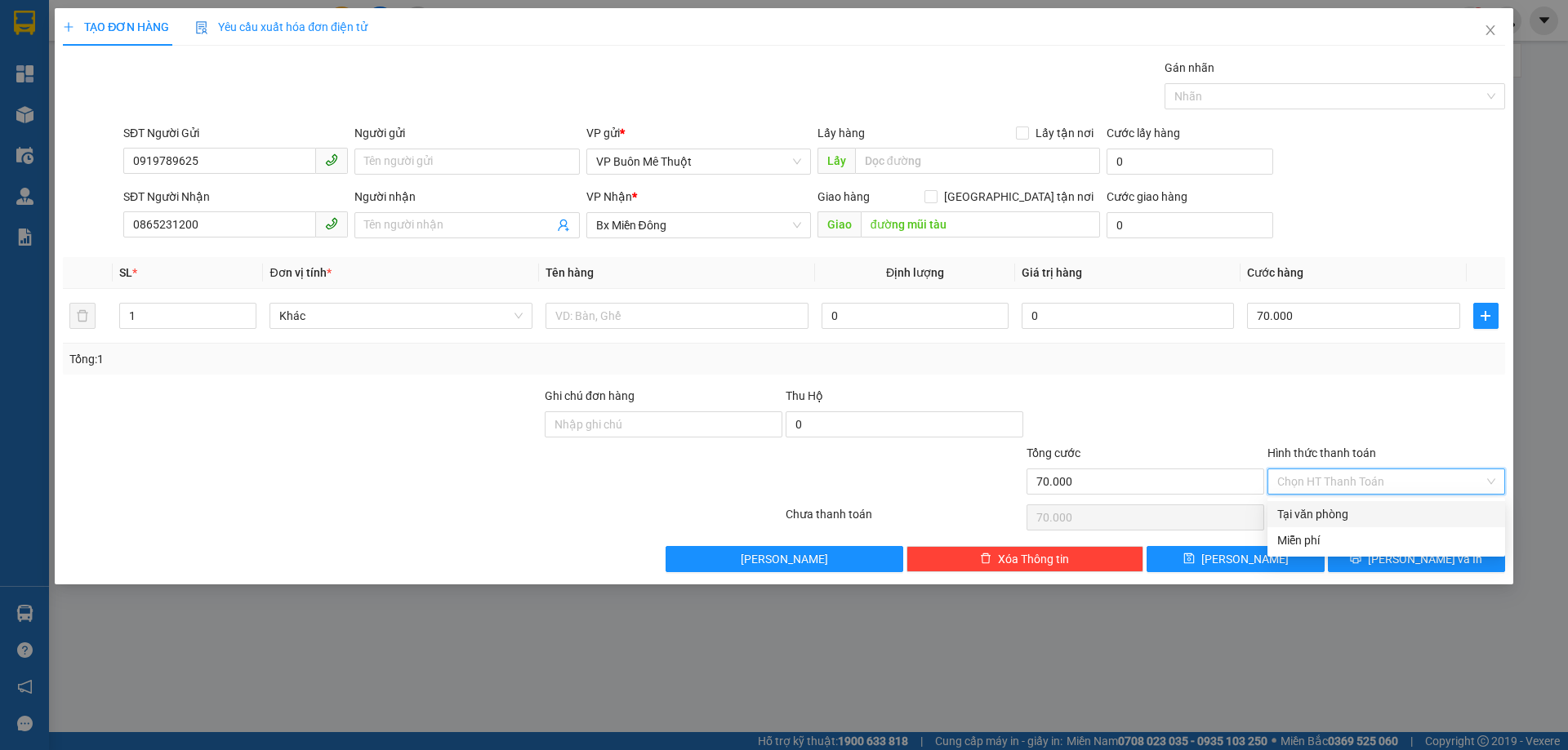
click at [1318, 513] on div "Tại văn phòng" at bounding box center [1387, 514] width 218 height 18
type input "0"
click at [1356, 400] on div at bounding box center [1387, 415] width 241 height 57
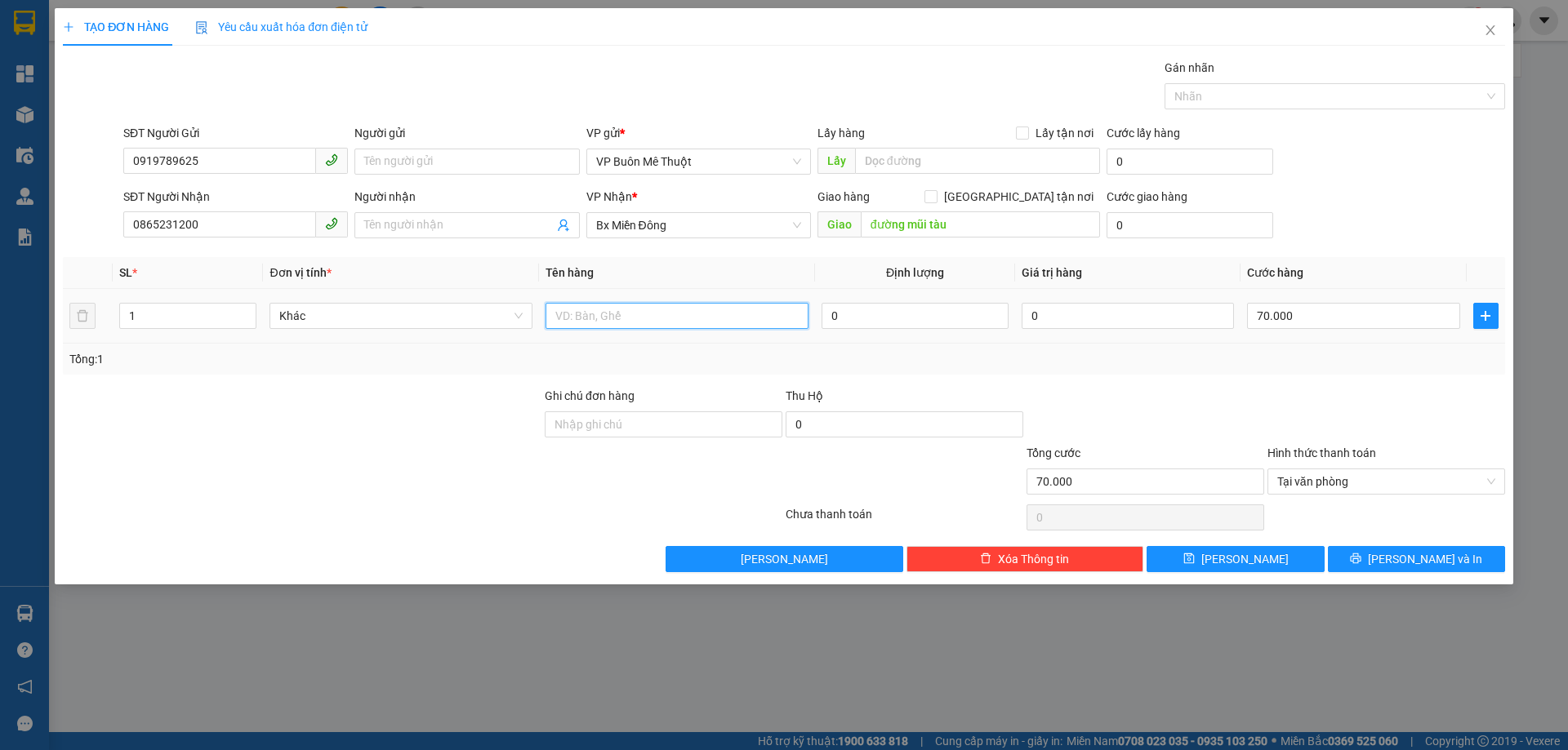
click at [633, 321] on input "text" at bounding box center [676, 317] width 263 height 27
type input "d"
type input "đ"
type input "d"
type input "D"
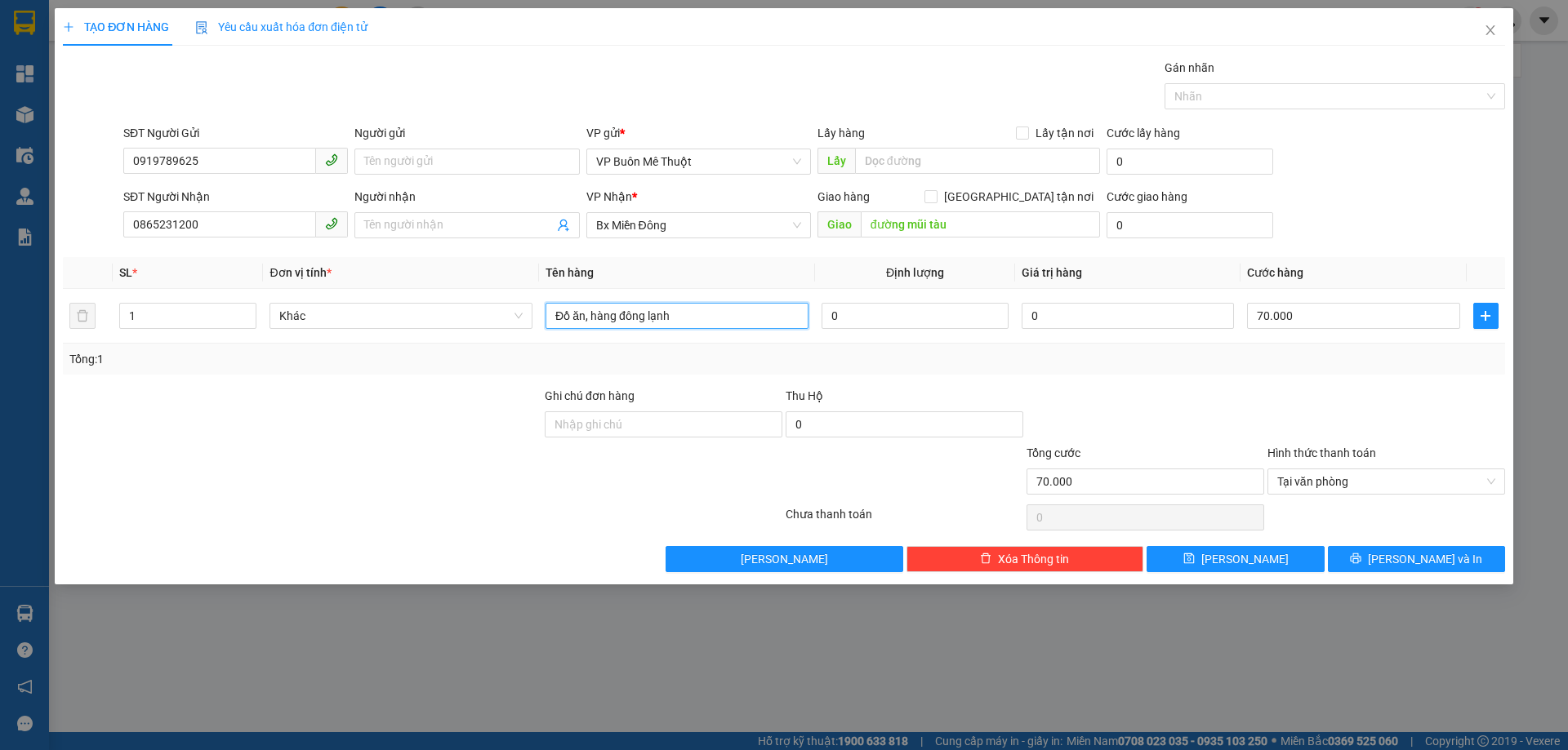
type input "Đồ ăn, hàng đông lạnh"
click at [1392, 232] on div "SĐT Người Nhận 0865231200 Người nhận Tên người nhận VP Nhận * Bx Miền Đông Gia…" at bounding box center [815, 216] width 1389 height 57
click at [1369, 555] on button "[PERSON_NAME] và In" at bounding box center [1416, 559] width 177 height 27
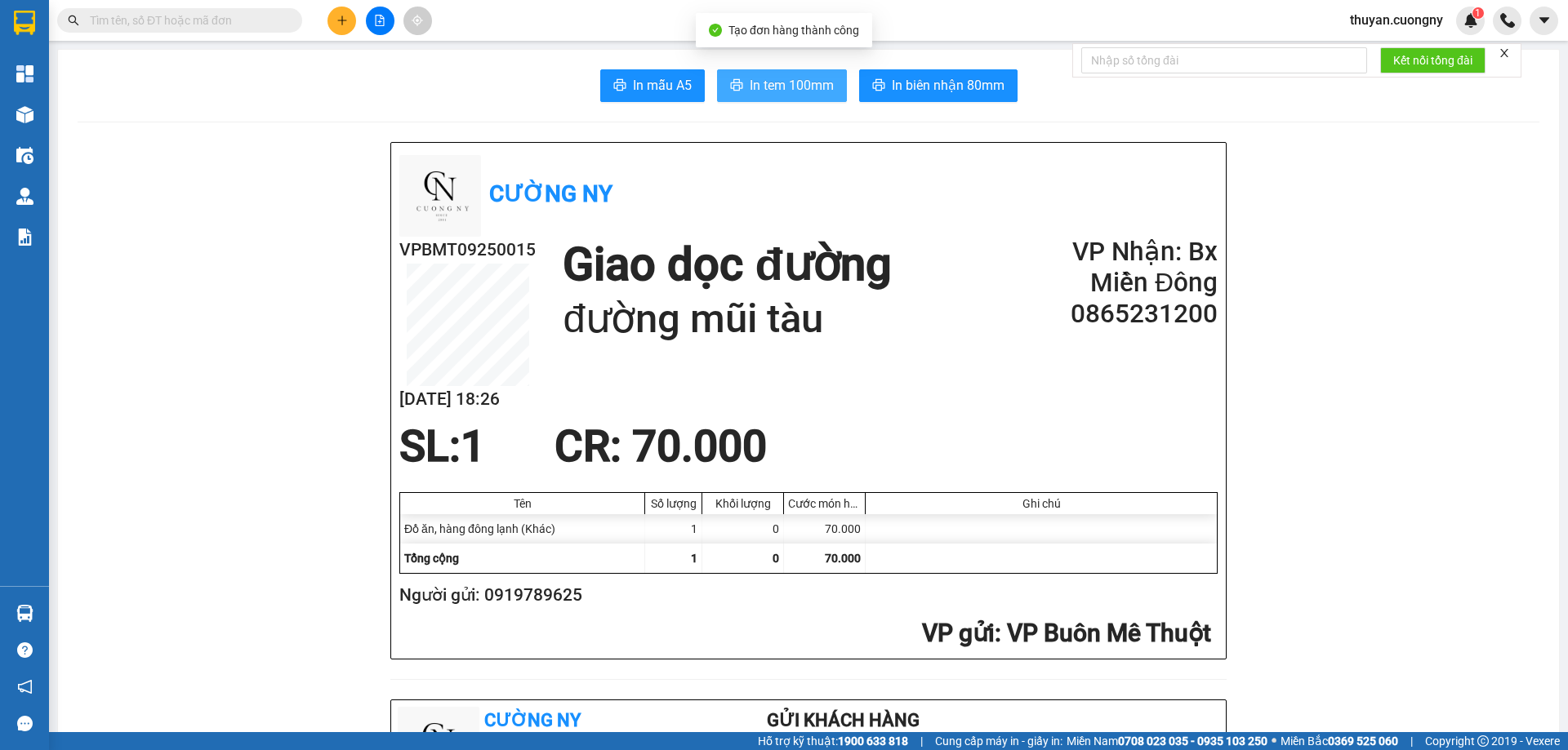
click at [776, 90] on span "In tem 100mm" at bounding box center [792, 85] width 84 height 21
click at [784, 77] on span "In tem 100mm" at bounding box center [792, 85] width 84 height 21
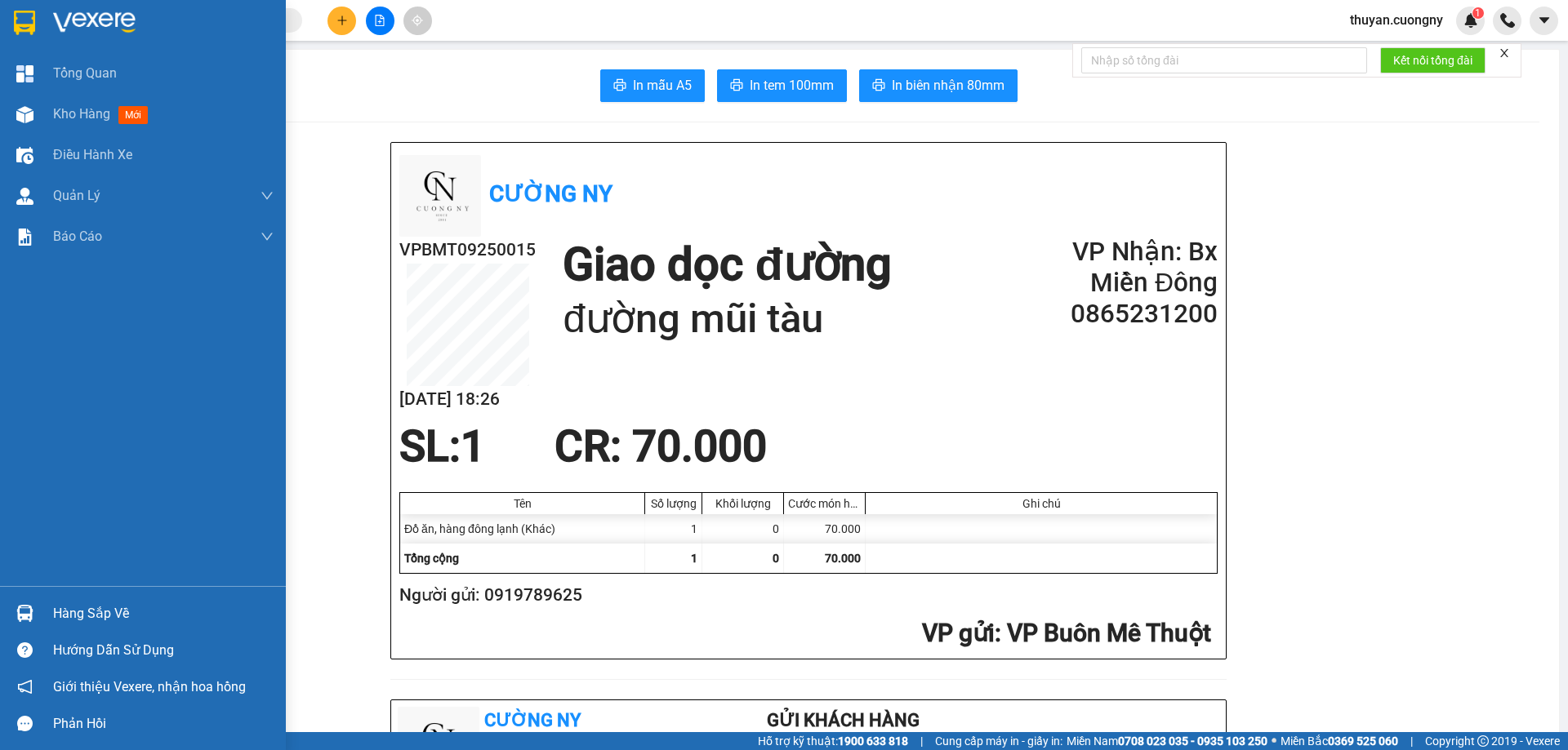
click at [62, 24] on img at bounding box center [94, 23] width 83 height 25
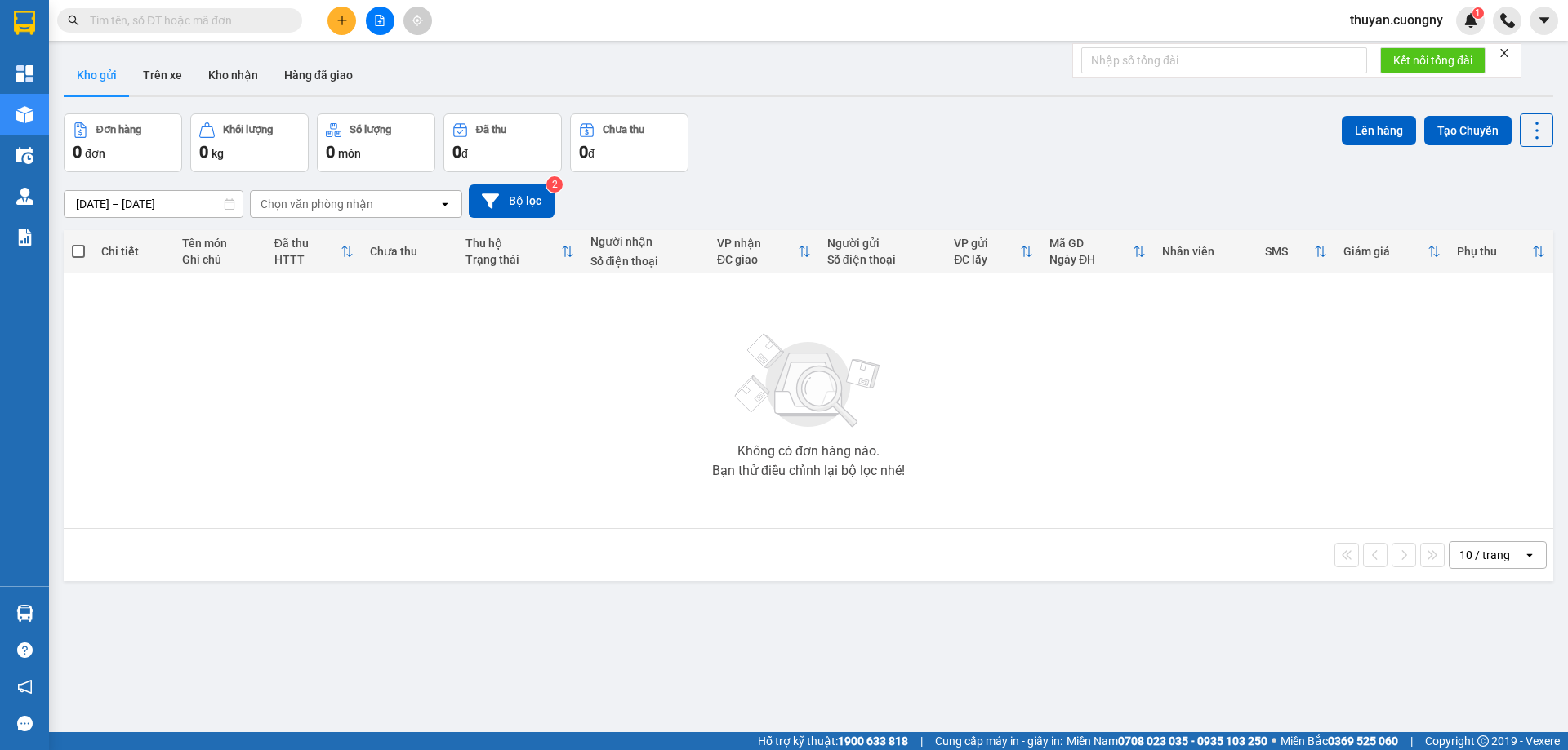
click at [157, 27] on input "text" at bounding box center [186, 20] width 193 height 18
type input "625"
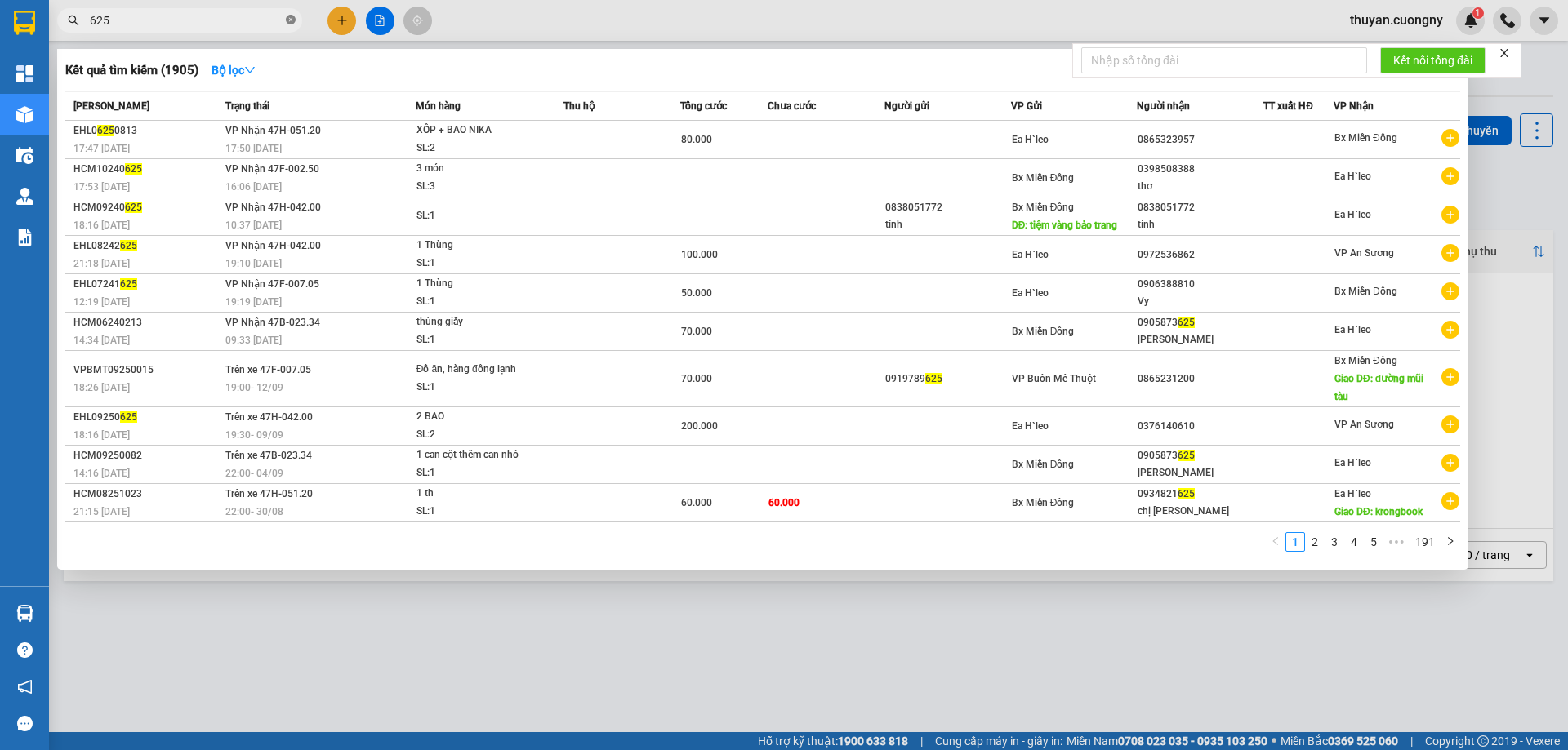
click at [295, 21] on icon "close-circle" at bounding box center [290, 20] width 9 height 9
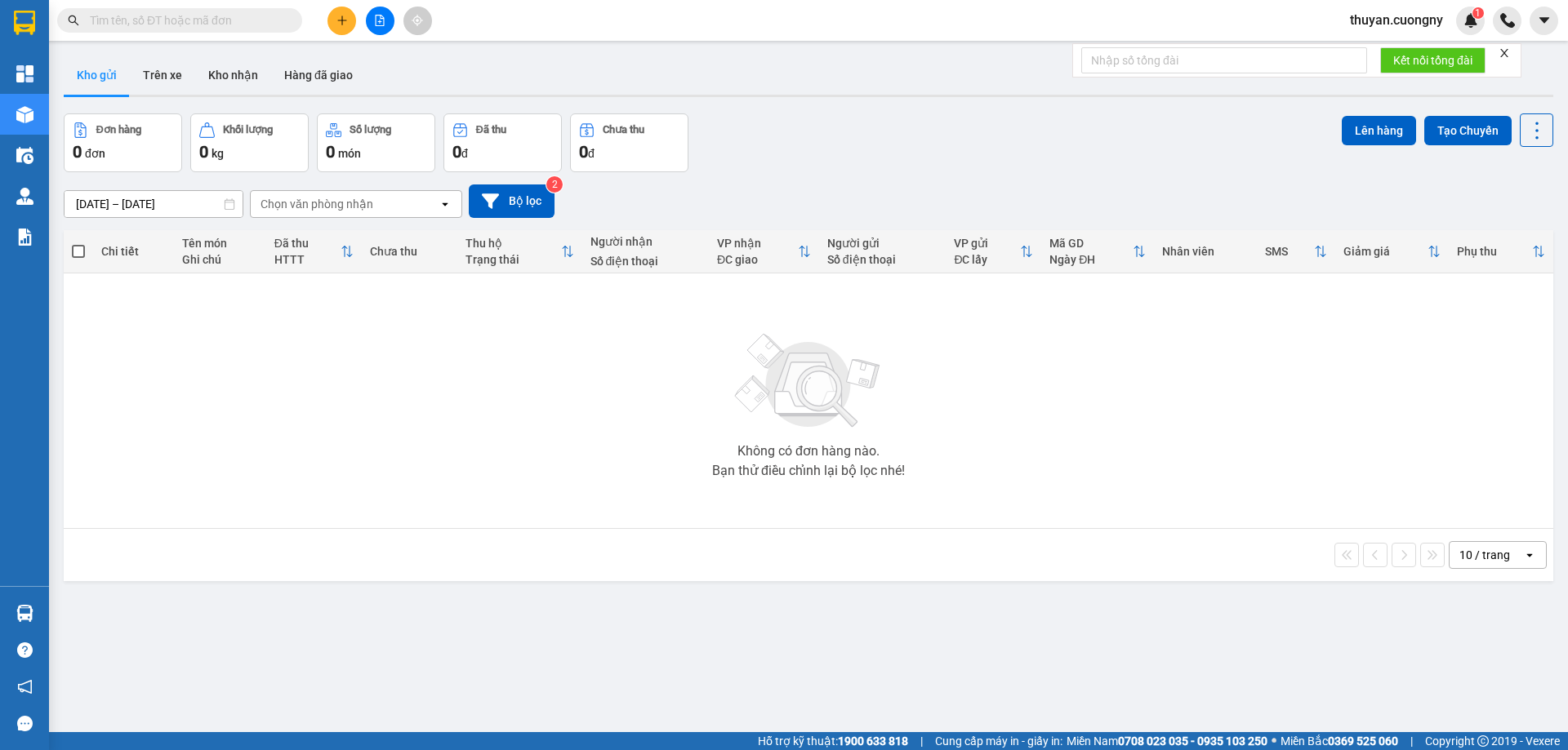
click at [498, 18] on div "Kết quả tìm kiếm ( 1905 ) Bộ lọc Mã ĐH Trạng thái Món hàng Thu hộ Tổng cước Chư…" at bounding box center [784, 20] width 1568 height 41
click at [137, 20] on input "text" at bounding box center [186, 20] width 193 height 18
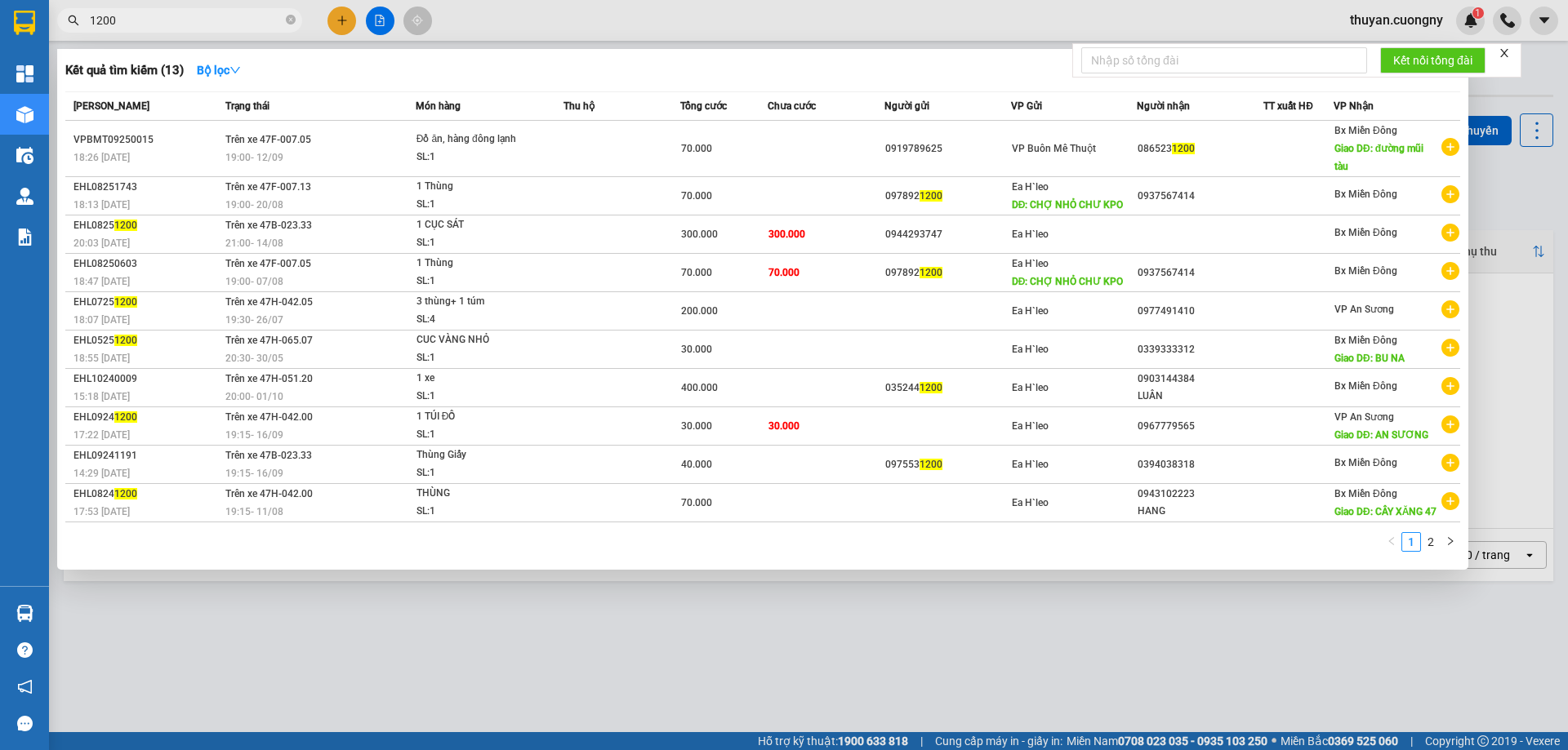
type input "1200"
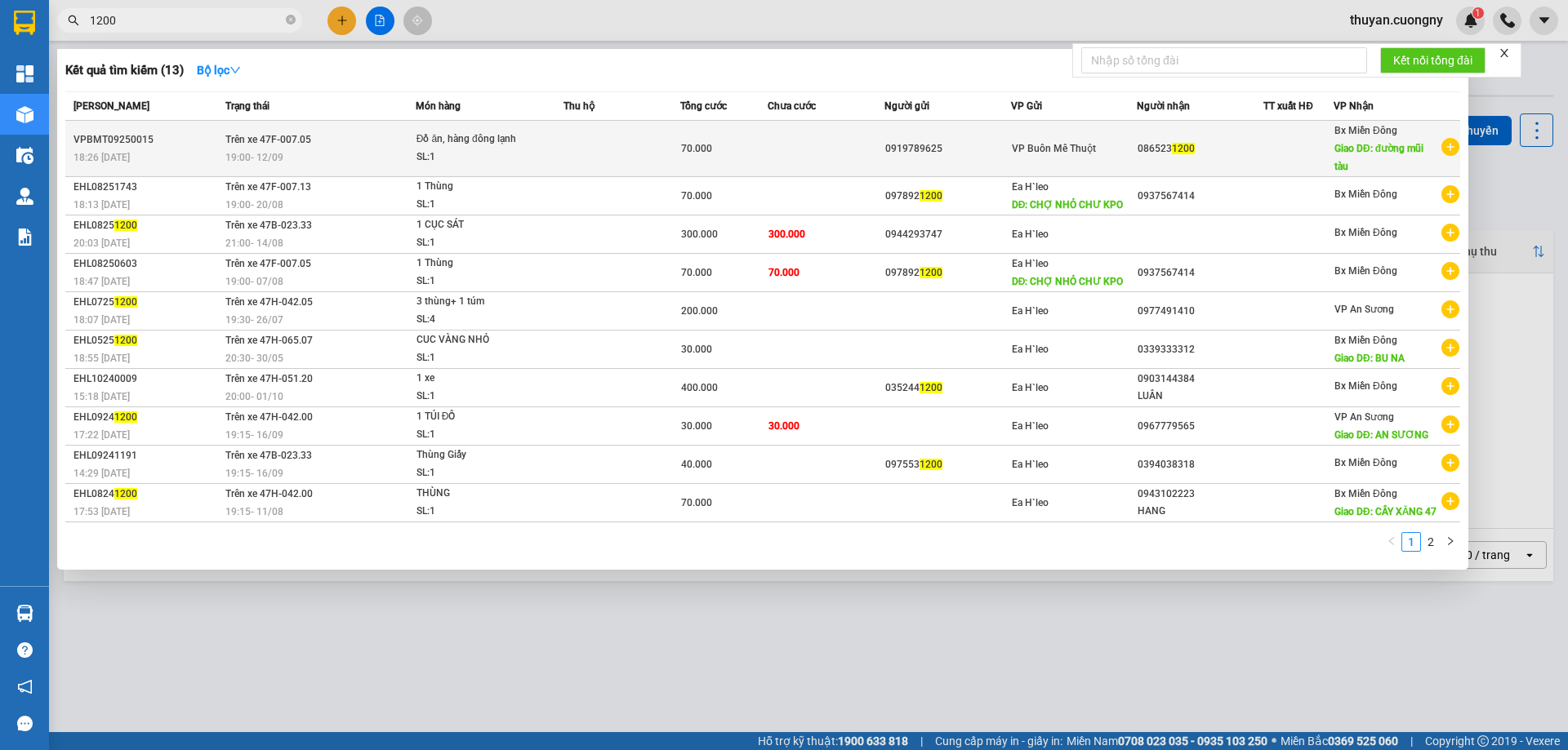
click at [143, 153] on div "18:26 [DATE]" at bounding box center [147, 157] width 147 height 18
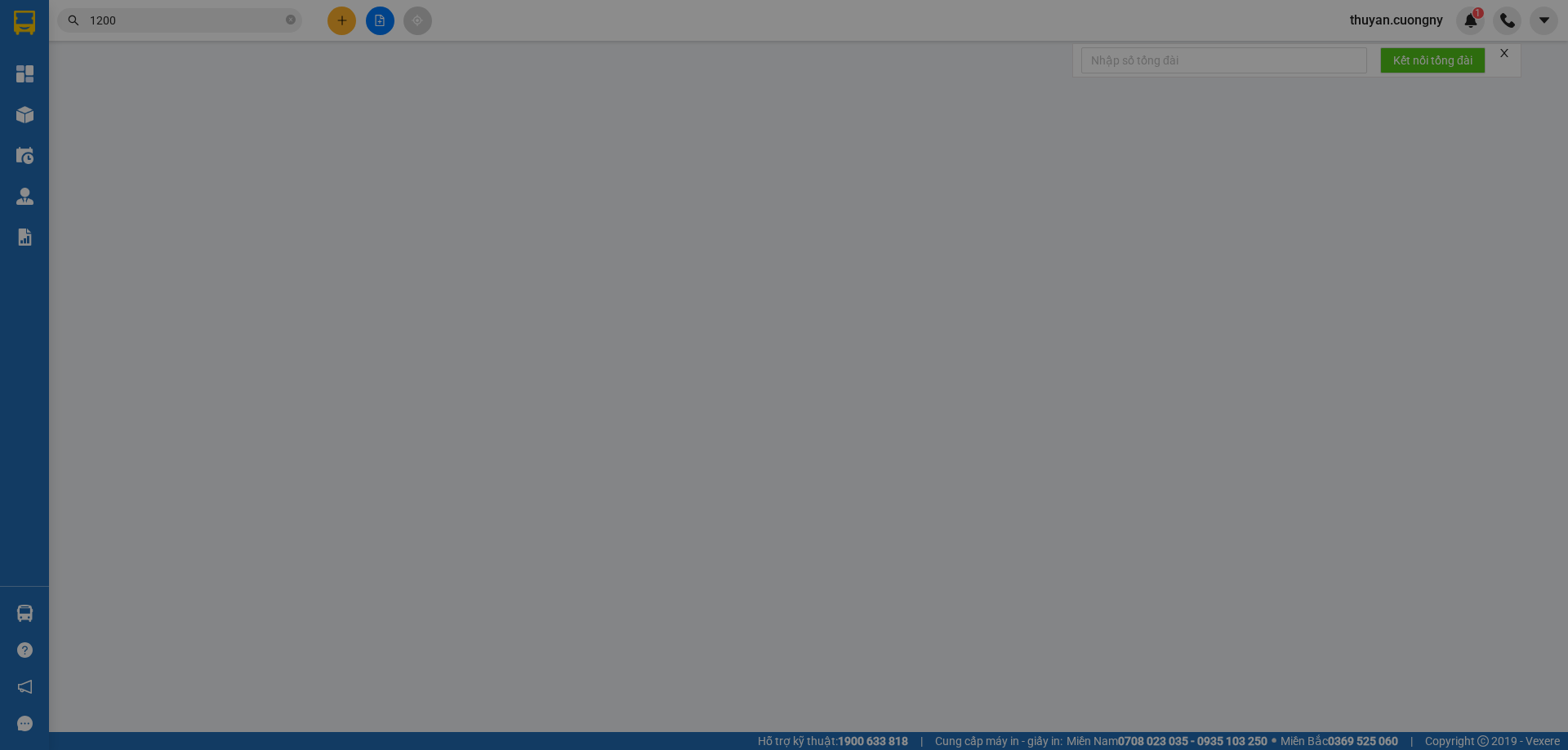
type input "0919789625"
type input "0865231200"
type input "đường mũi tàu"
type input "70.000"
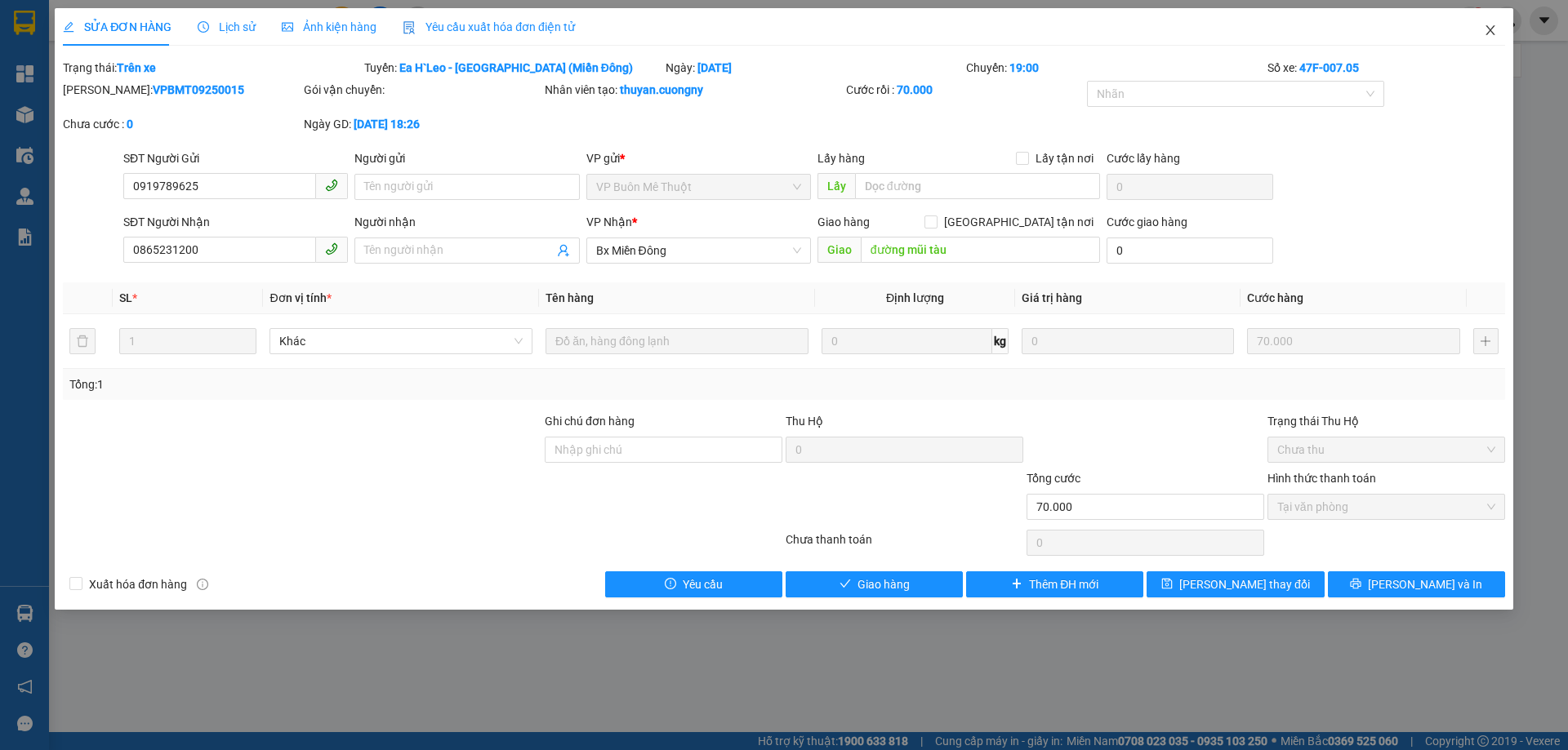
click at [1488, 33] on icon "close" at bounding box center [1490, 30] width 9 height 9
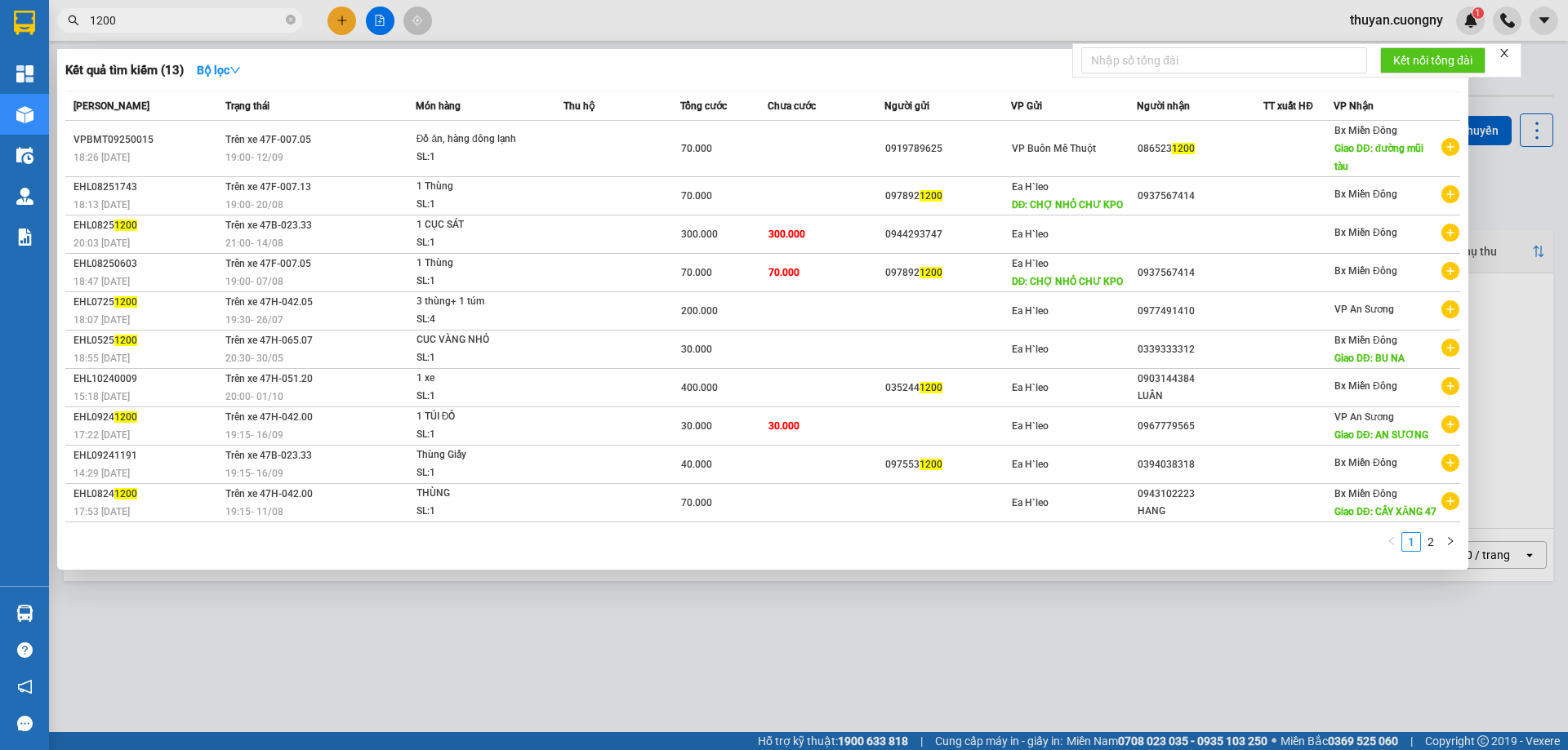
click at [249, 20] on input "1200" at bounding box center [186, 20] width 193 height 18
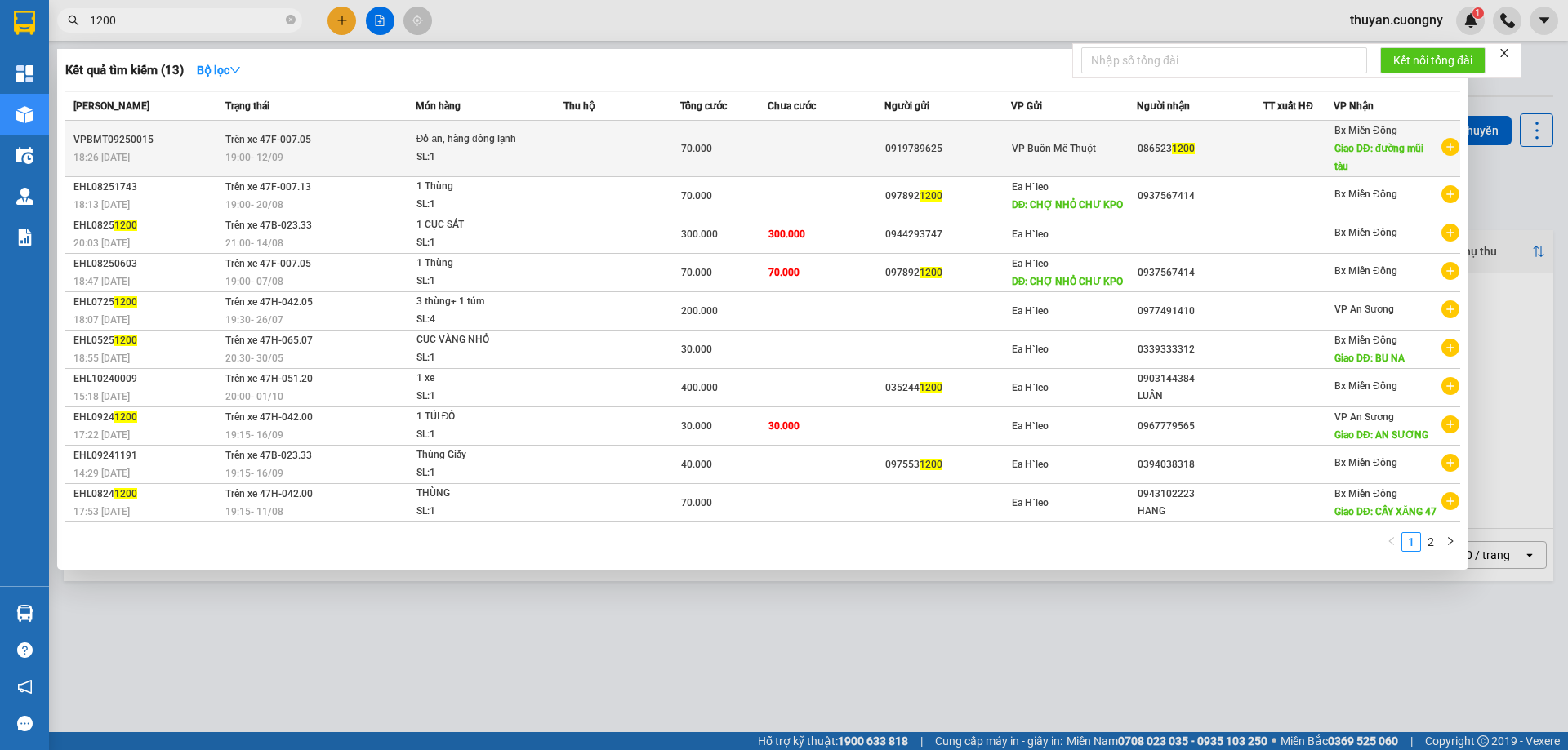
click at [147, 154] on div "18:26 [DATE]" at bounding box center [147, 157] width 147 height 18
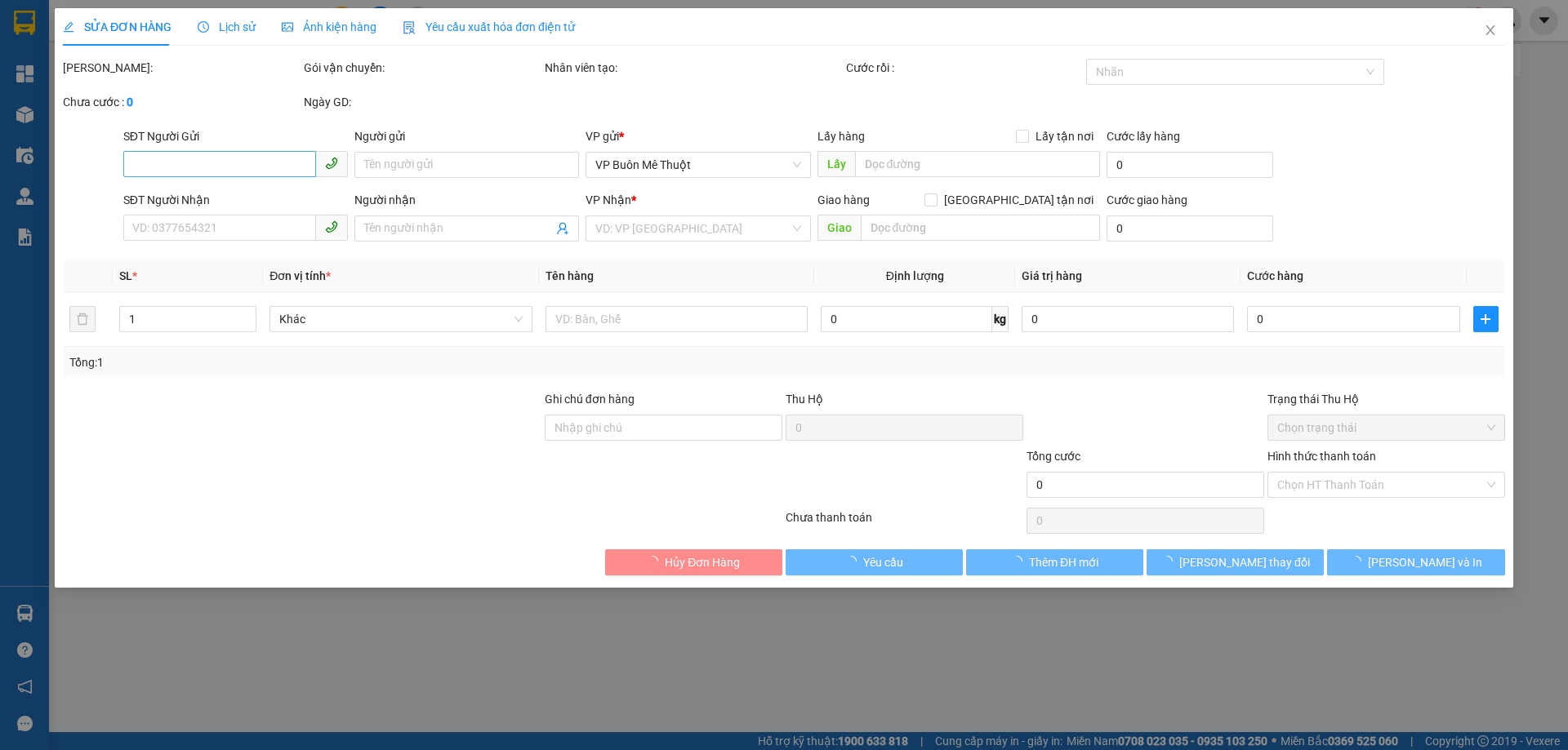
type input "0919789625"
type input "0865231200"
type input "đường mũi tàu"
type input "70.000"
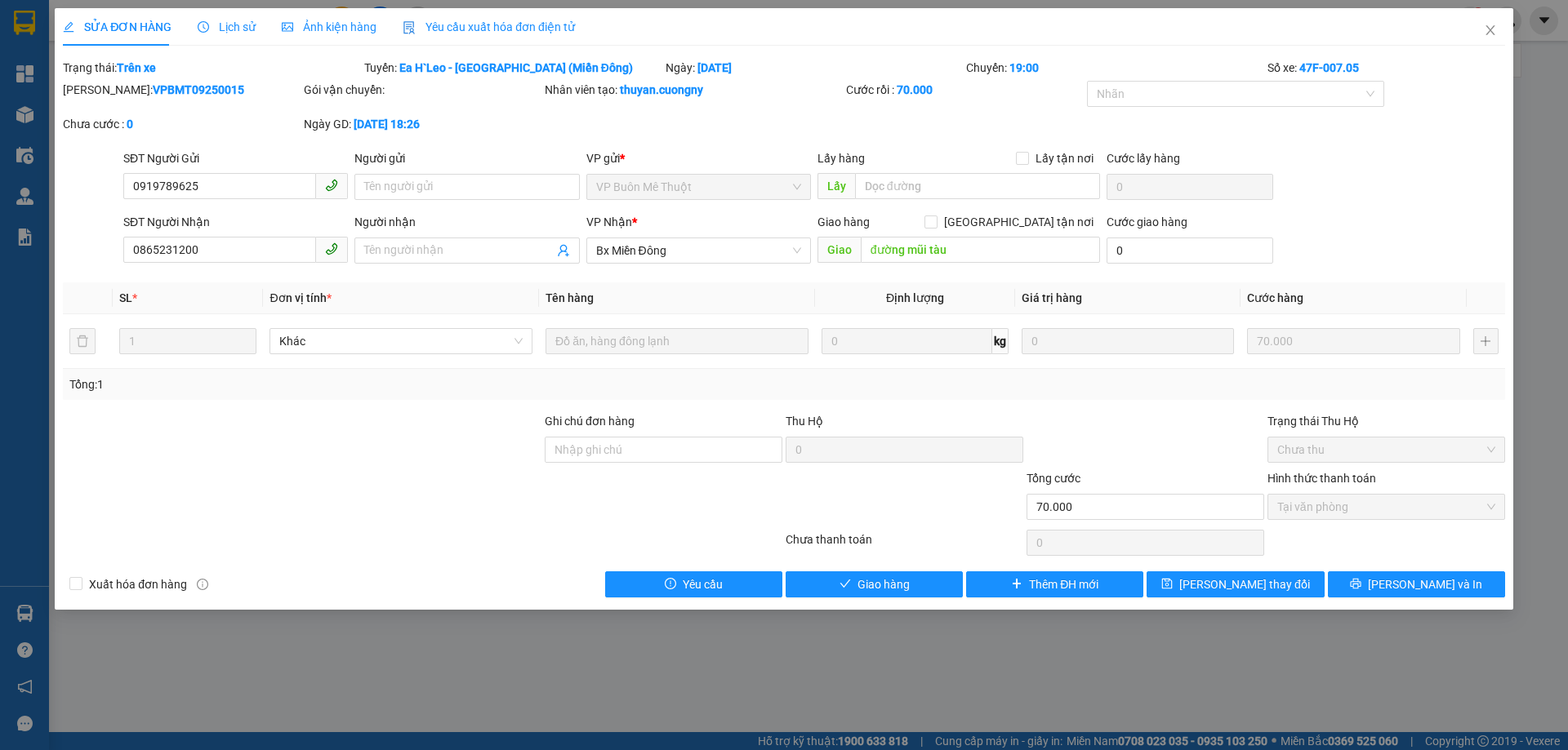
click at [960, 686] on div "SỬA ĐƠN HÀNG Lịch sử Ảnh kiện hàng Yêu cầu xuất hóa đơn điện tử Total Paid Fee …" at bounding box center [784, 375] width 1568 height 750
drag, startPoint x: 1235, startPoint y: 680, endPoint x: 1085, endPoint y: 691, distance: 150.4
click at [1235, 680] on div "SỬA ĐƠN HÀNG Lịch sử Ảnh kiện hàng Yêu cầu xuất hóa đơn điện tử Total Paid Fee …" at bounding box center [784, 375] width 1568 height 750
